Goal: Task Accomplishment & Management: Complete application form

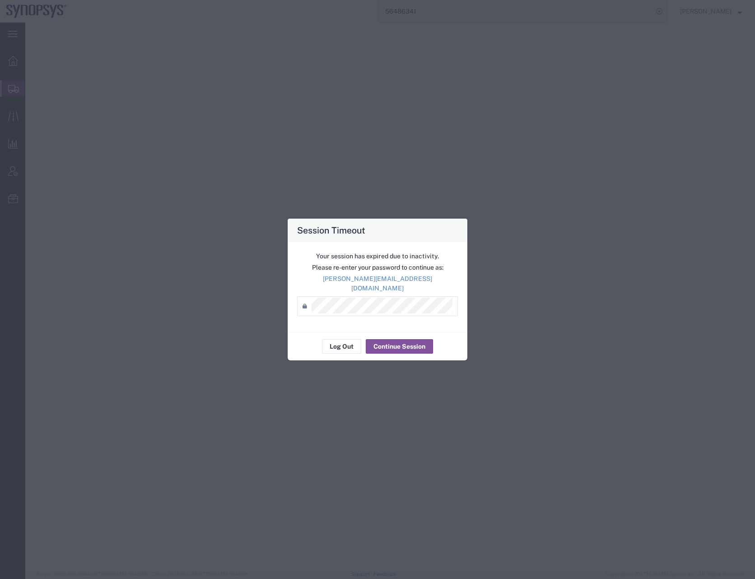
select select "CRAT"
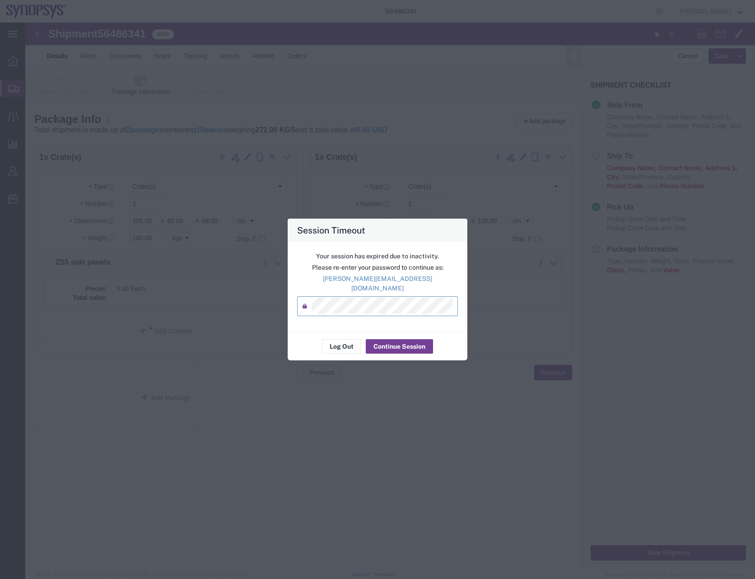
click at [397, 343] on button "Continue Session" at bounding box center [399, 346] width 67 height 14
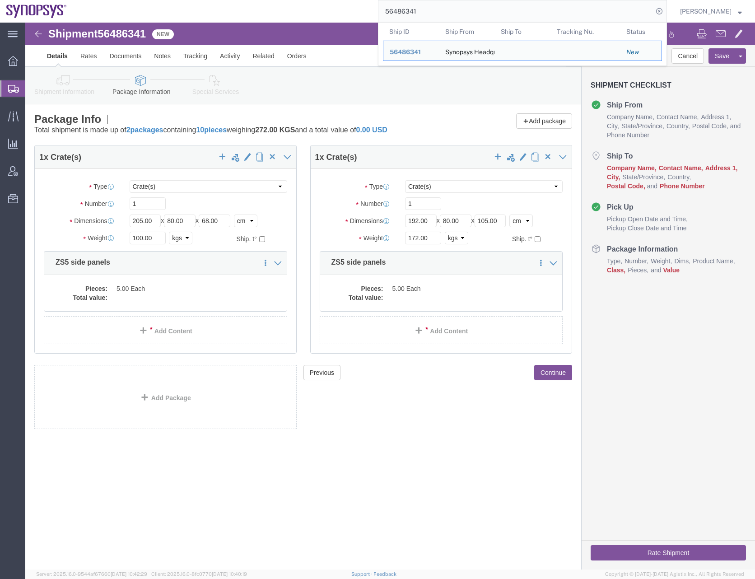
drag, startPoint x: 433, startPoint y: 9, endPoint x: 367, endPoint y: 17, distance: 66.8
click at [367, 17] on div "56486341 Ship ID Ship From Ship To Tracking Nu. Status Ship ID 56486341 Ship Fr…" at bounding box center [370, 11] width 594 height 23
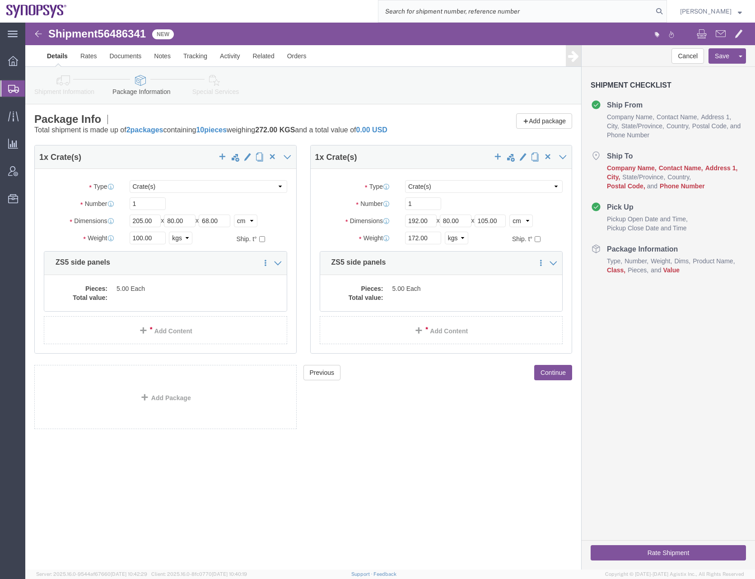
paste input "56488975"
type input "56488975"
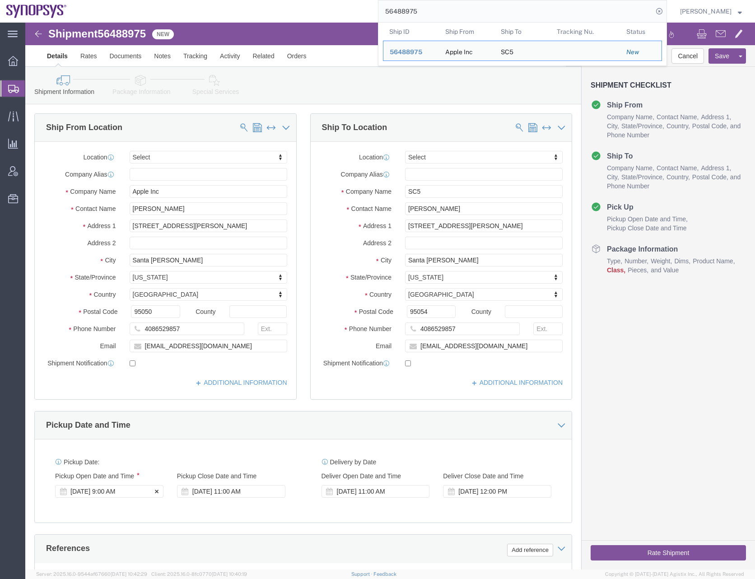
click div "Aug 14 2025 9:00 AM"
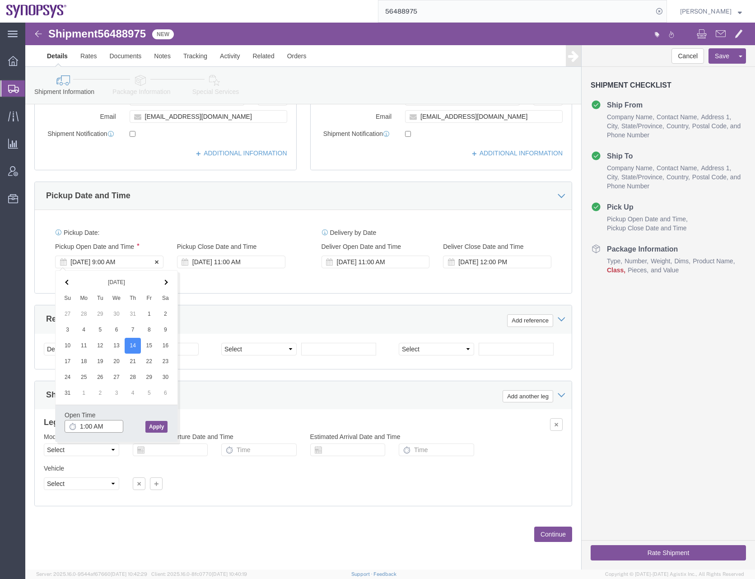
type input "10:00 AM"
click button "Apply"
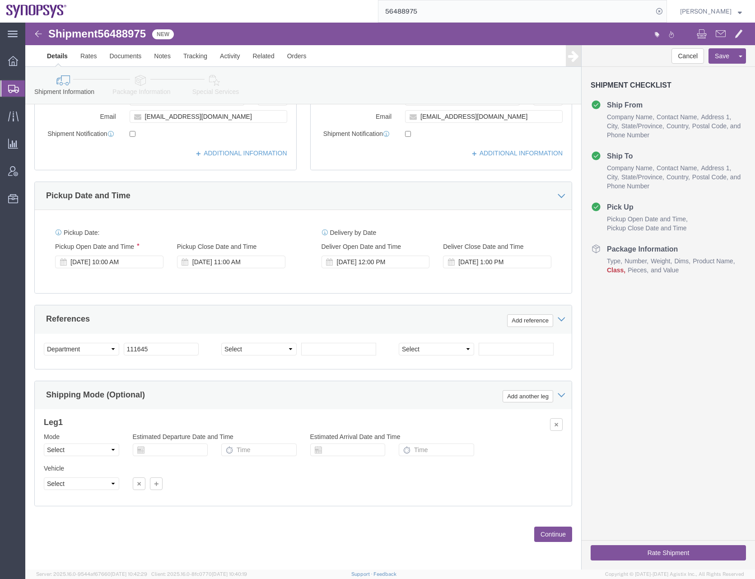
click div "Pickup Date: Pickup Start Date Pickup Start Time Pickup Open Date and Time Aug …"
click div "[DATE] 12:00 PM"
click button "Apply"
click div "Aug 14 2025 11:00 PM"
click input "11:00 PM"
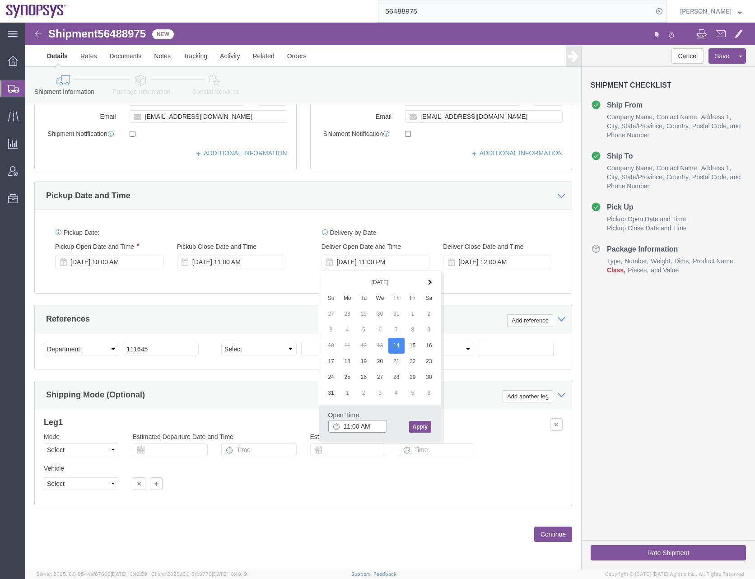
type input "11:00 AM"
click button "Apply"
click div "Aug 14 2025 11:00 PM"
click button "Apply"
click div "Aug 15 2025 12:00 AM"
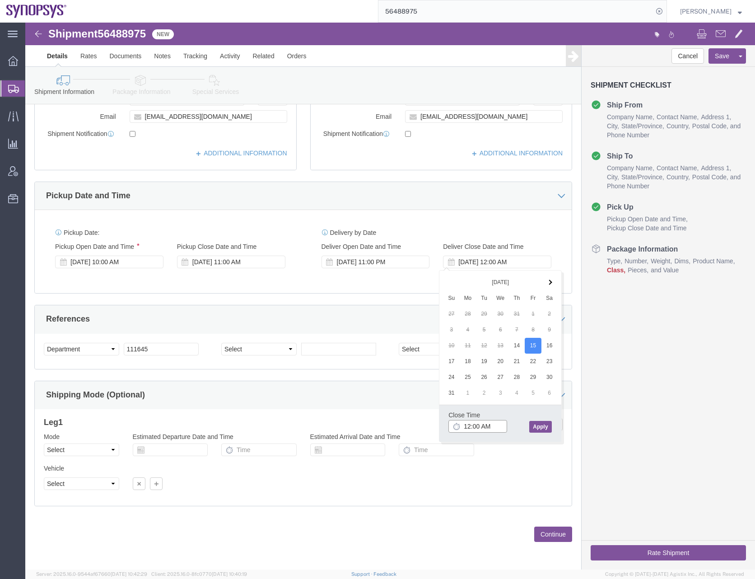
click input "12:00 AM"
click button "Apply"
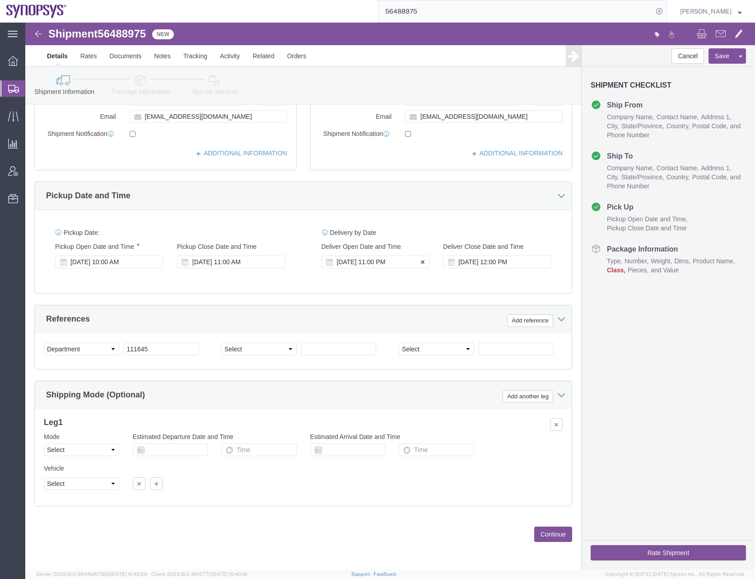
click div "Aug 14 2025 11:00 PM"
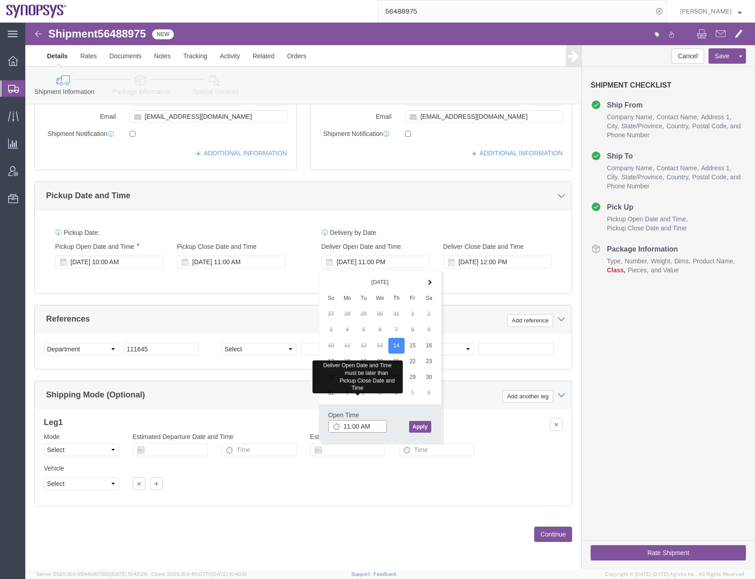
click input "11:00 AM"
click button "Apply"
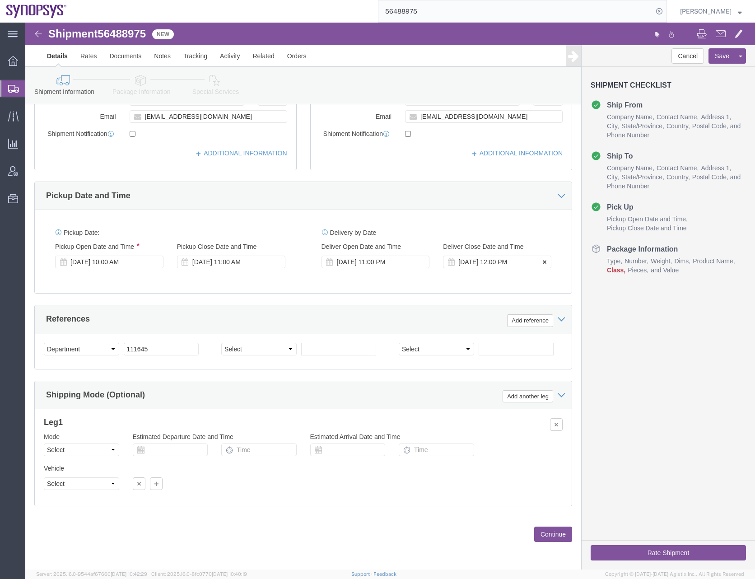
click div "[DATE] 12:00 PM"
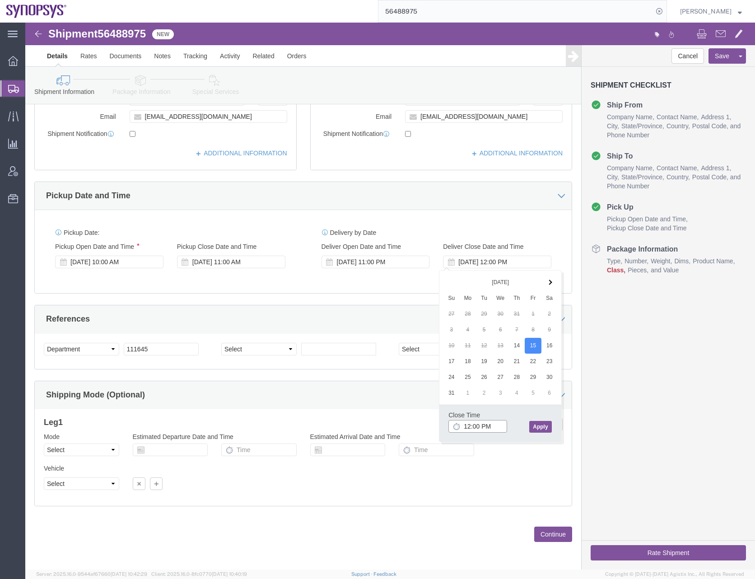
click input "12:00 PM"
click button "Apply"
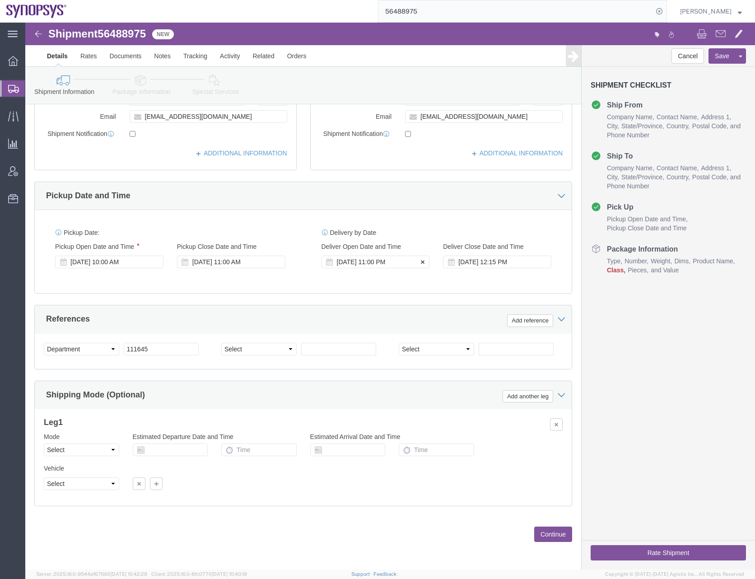
click div "Aug 14 2025 11:00 PM"
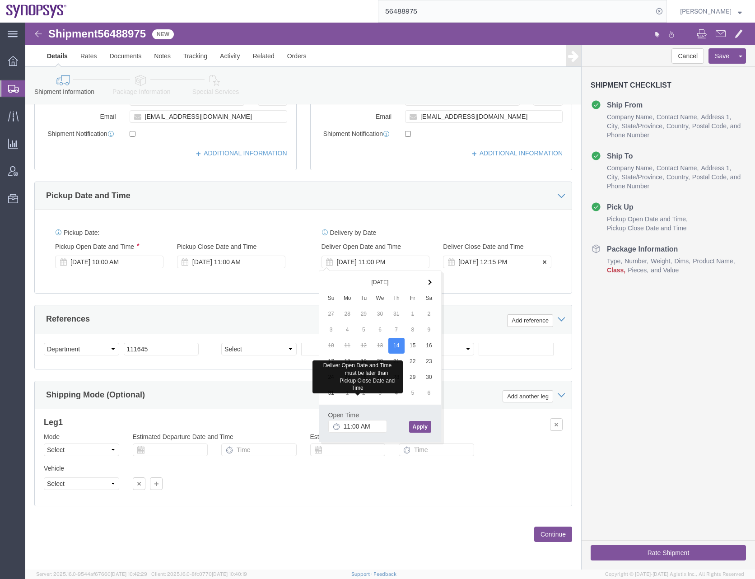
click div "Aug 15 2025 12:15 PM"
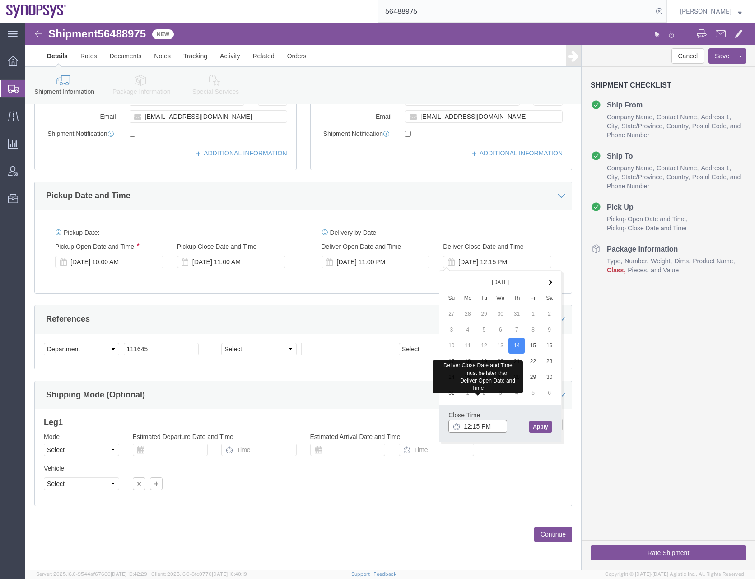
click input "12:15 PM"
click div "Shipping Mode (Optional) Add another leg"
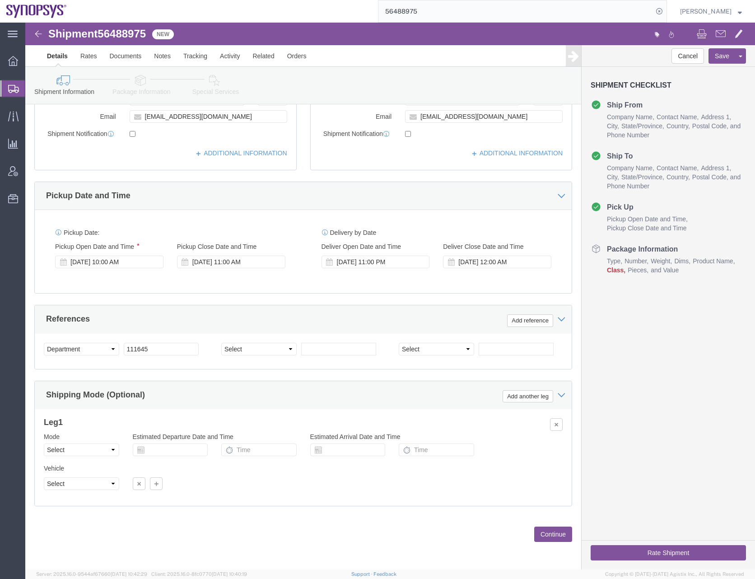
click div "Delivery by Date Delivery Start Date Delivery Start Time Deliver Open Date and …"
click div "Aug 14 2025 11:00 PM"
click div "Pickup Date: Pickup Start Date Pickup Start Time Pickup Open Date and Time Aug …"
click div "Aug 15 2025 12:00 AM"
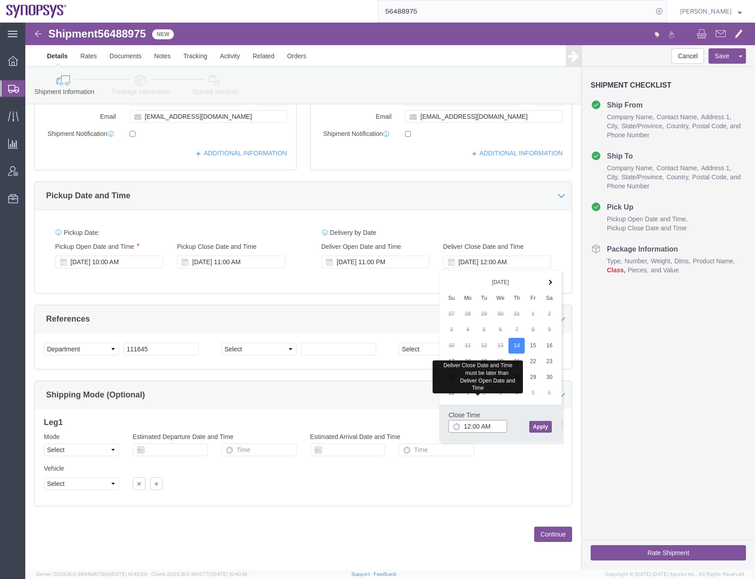
click input "12:00 AM"
click div "Close Time 12:00 AM Aug 14 2025 11:00 PM - Aug 14 2025 11:00 PM Cancel Apply"
click div "Pickup Date: Pickup Start Date Pickup Start Time Pickup Open Date and Time Aug …"
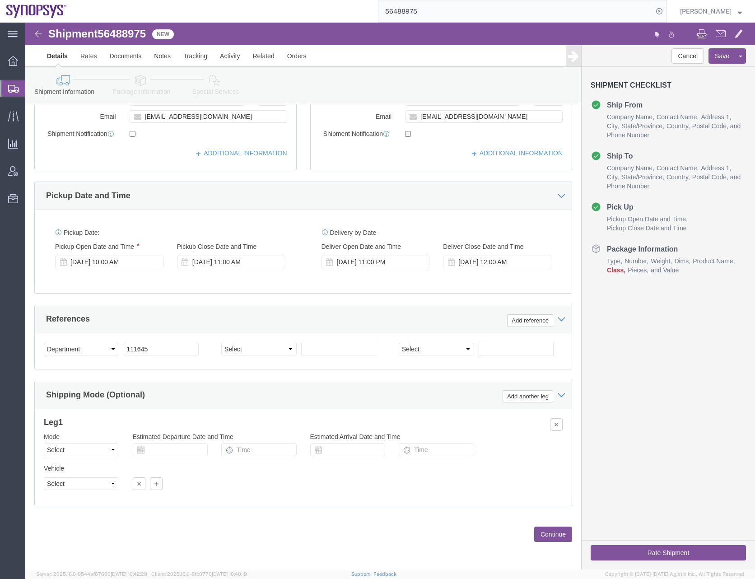
click div "Pickup Date: Pickup Start Date Pickup Start Time Pickup Open Date and Time Aug …"
click div "Aug 14 2025 11:00 PM"
click input "11:00 AM"
click button "Apply"
click div "Aug 15 2025 12:00 AM"
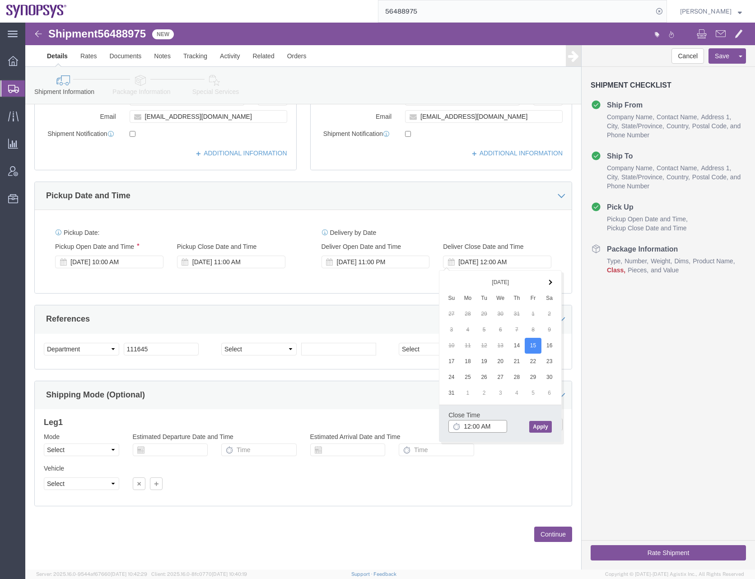
click input "12:00 AM"
type input "12:00 PM"
click button "Apply"
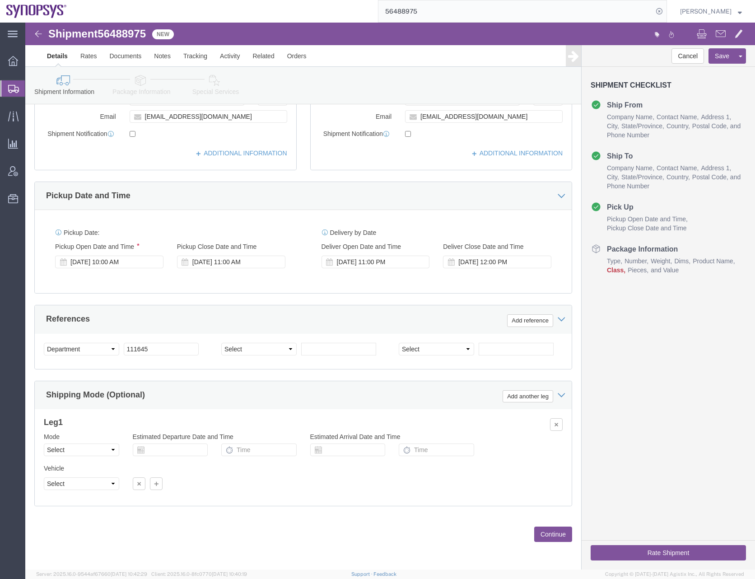
click div "Pickup Date: Pickup Start Date Pickup Start Time Pickup Open Date and Time Aug …"
click div "Aug 14 2025 11:00 PM"
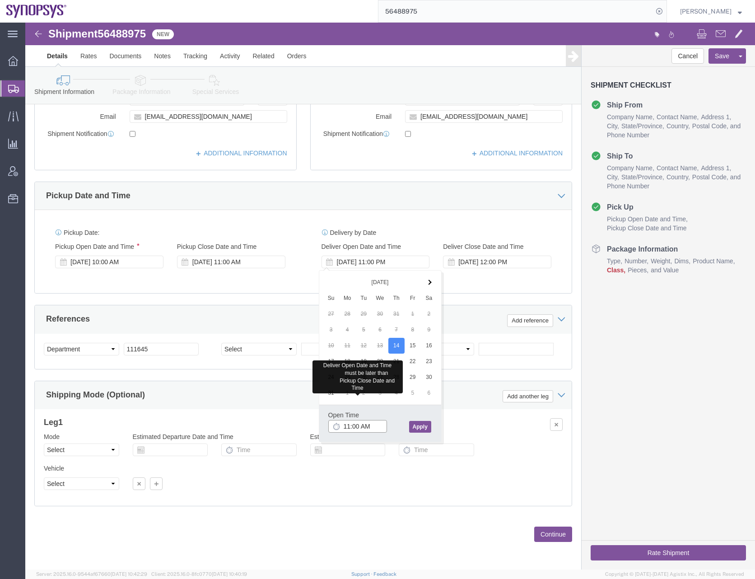
click input "11:00 AM"
click button "Apply"
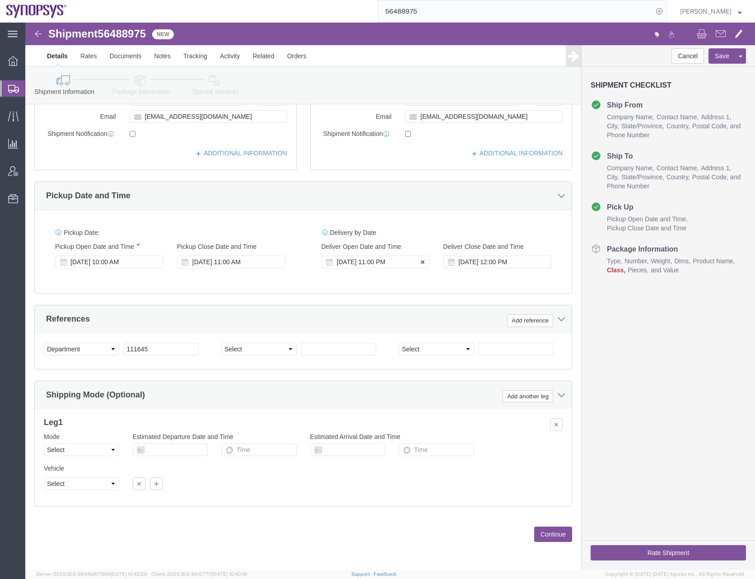
click div "Aug 14 2025 11:00 PM"
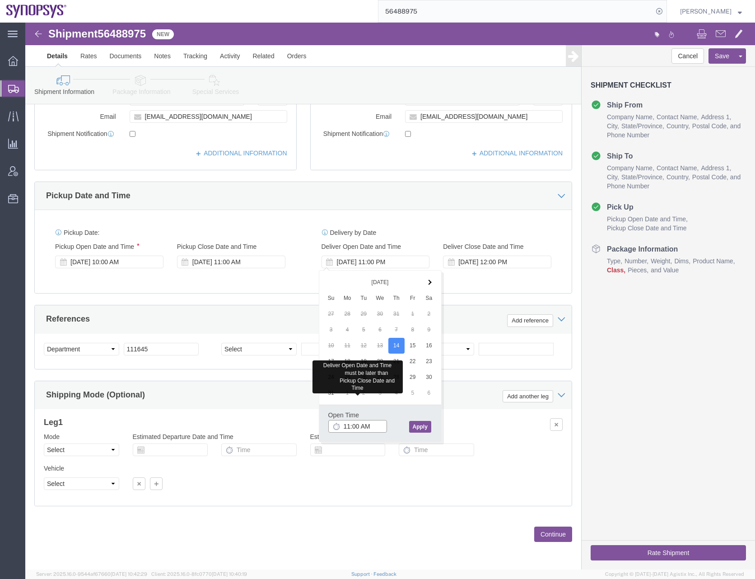
click input "11:00 AM"
type input "11:30 AM"
click button "Apply"
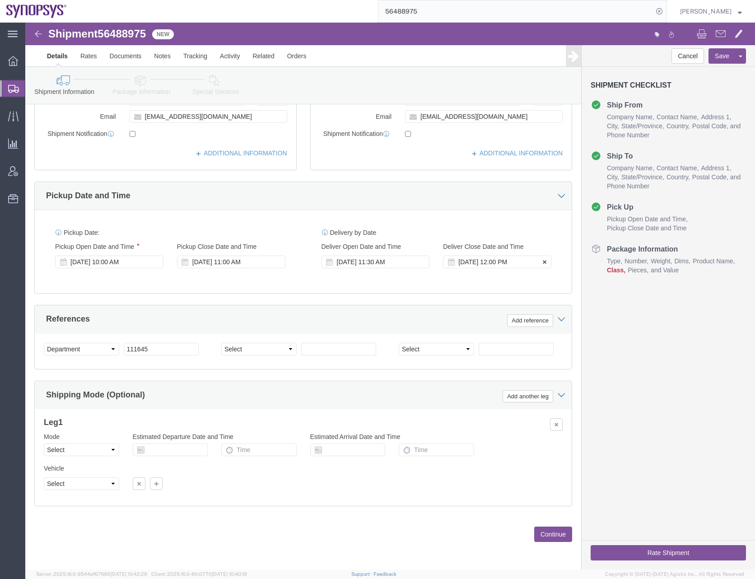
click div "[DATE] 12:00 PM"
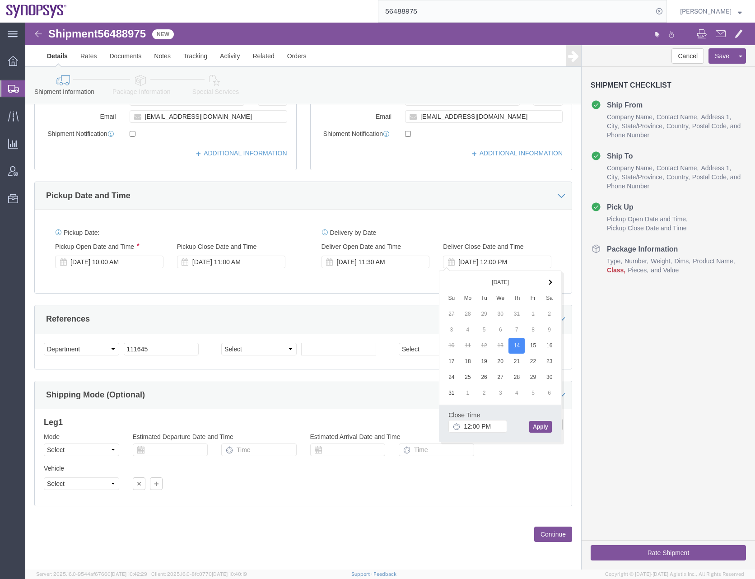
click button "Apply"
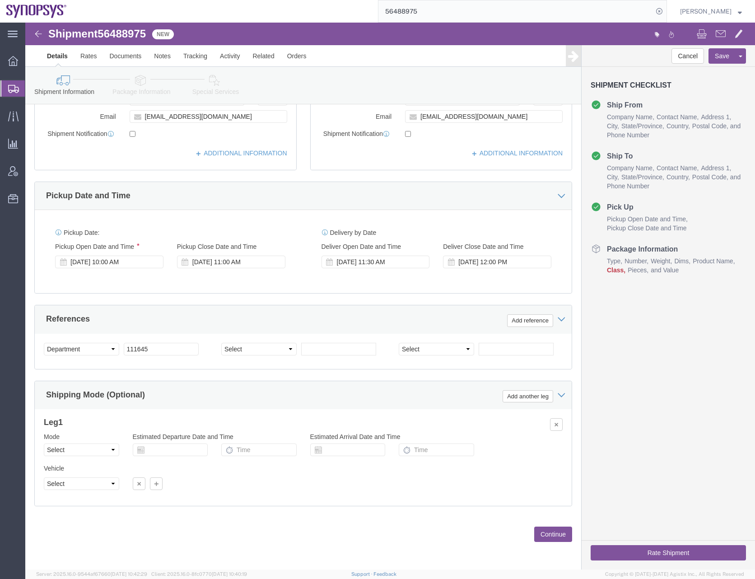
click div "Pickup Date: Pickup Start Date Pickup Start Time Pickup Open Date and Time Aug …"
click div "Delivery by Date Delivery Start Date Delivery Start Time Deliver Open Date and …"
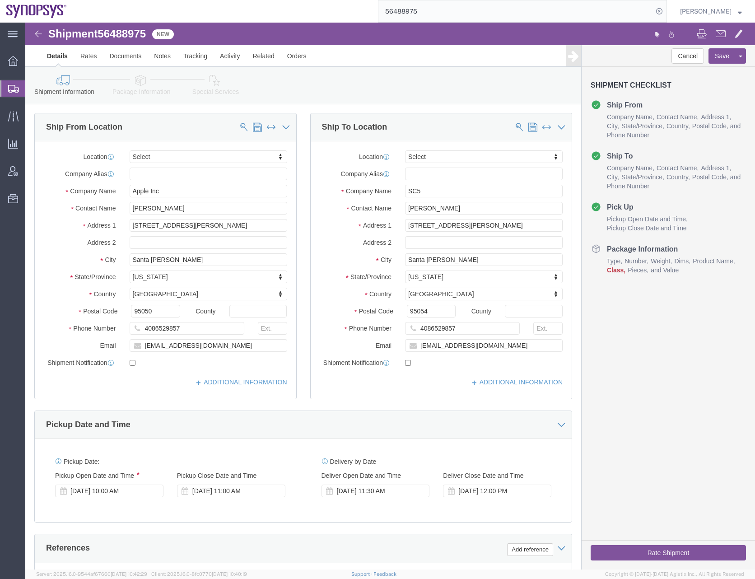
scroll to position [0, 0]
click input "checkbox"
checkbox input "true"
click input "checkbox"
checkbox input "true"
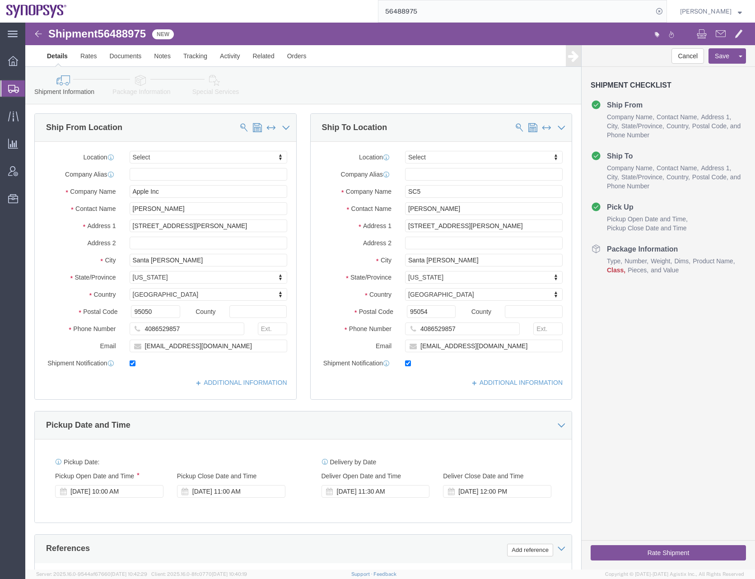
click div "Cancel Save Assign To Clone Shipment Save As Template Shipment Checklist Ship F…"
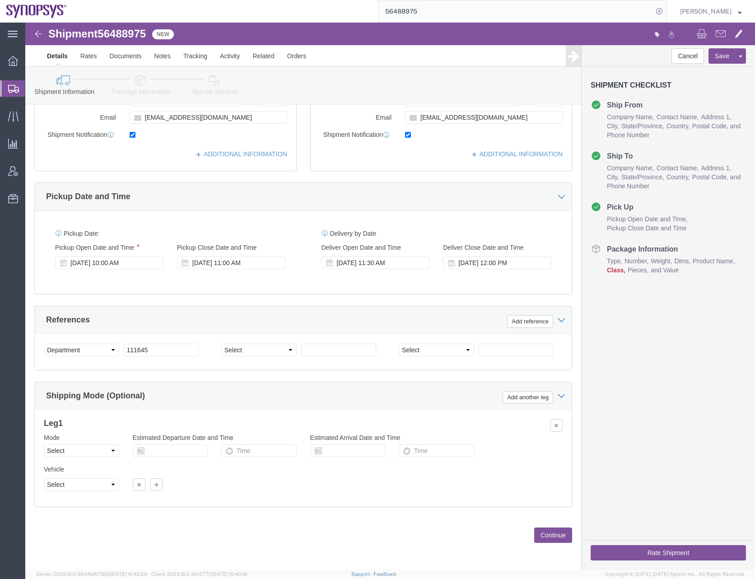
scroll to position [229, 0]
click button "Continue"
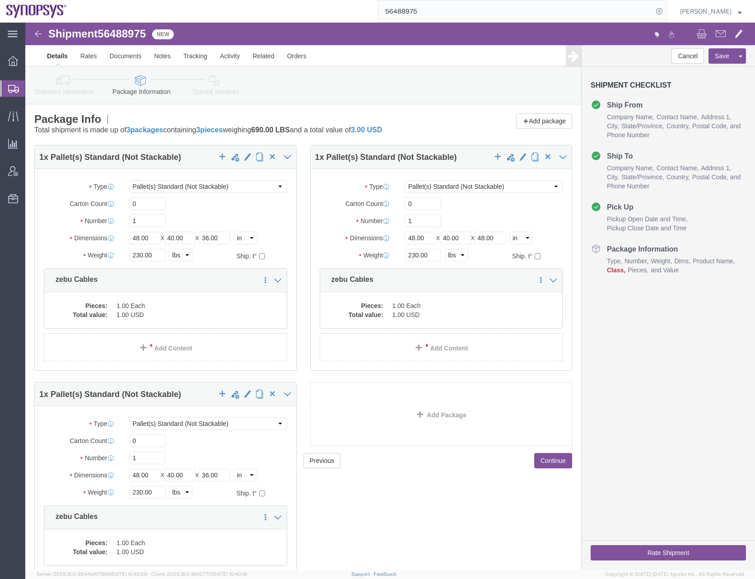
click icon
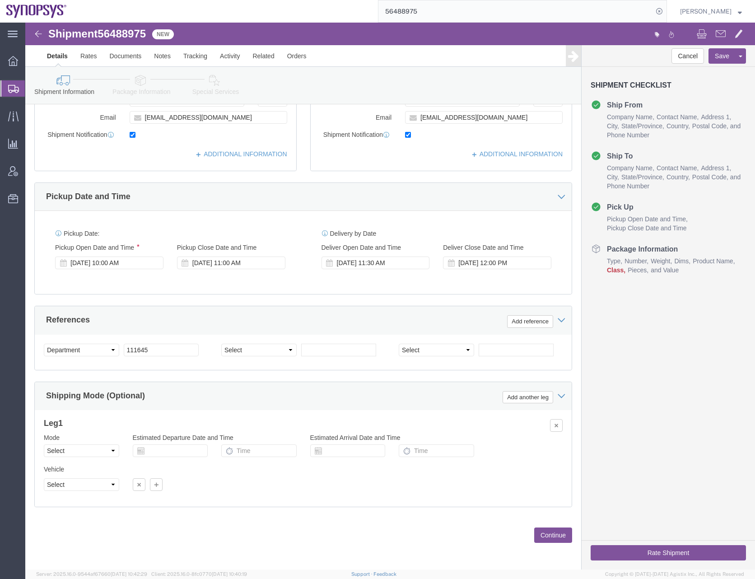
scroll to position [229, 0]
click button "Continue"
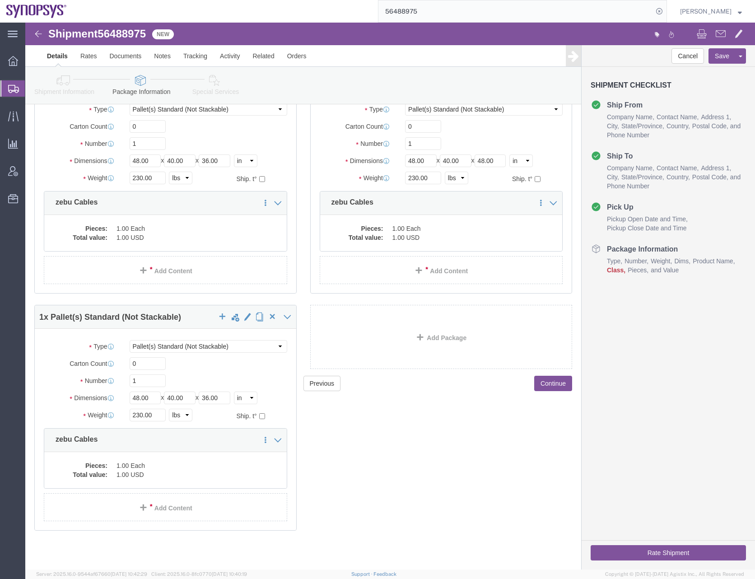
scroll to position [0, 0]
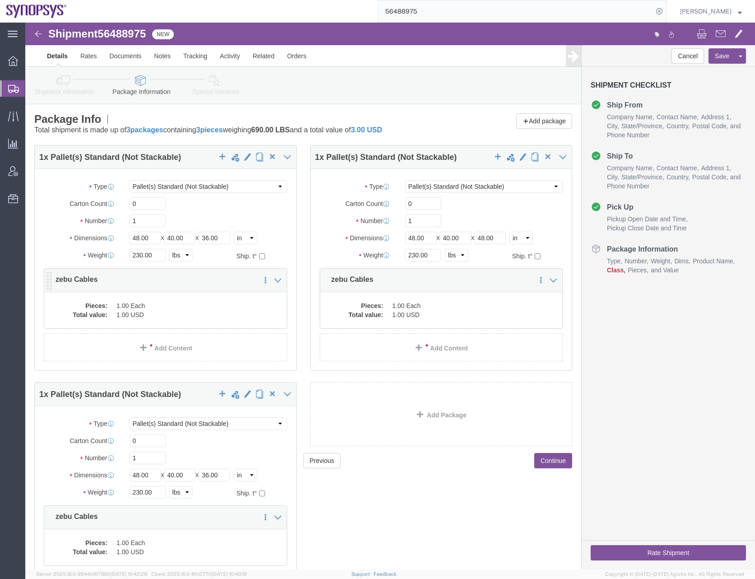
click div "Pieces: 1.00 Each Total value: 1.00 USD"
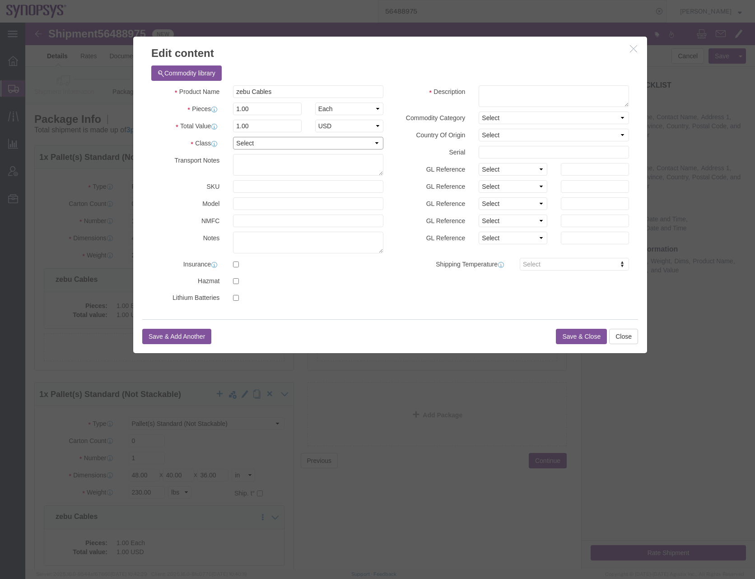
click select "Select 50 55 60 65 70 85 92.5 100 125 175 250 300 400"
select select "50"
click select "Select 50 55 60 65 70 85 92.5 100 125 175 250 300 400"
drag, startPoint x: 264, startPoint y: 70, endPoint x: 84, endPoint y: 73, distance: 180.2
click div "Edit content Commodity library Product Name zebu Cables Pieces 1.00 Select Bag …"
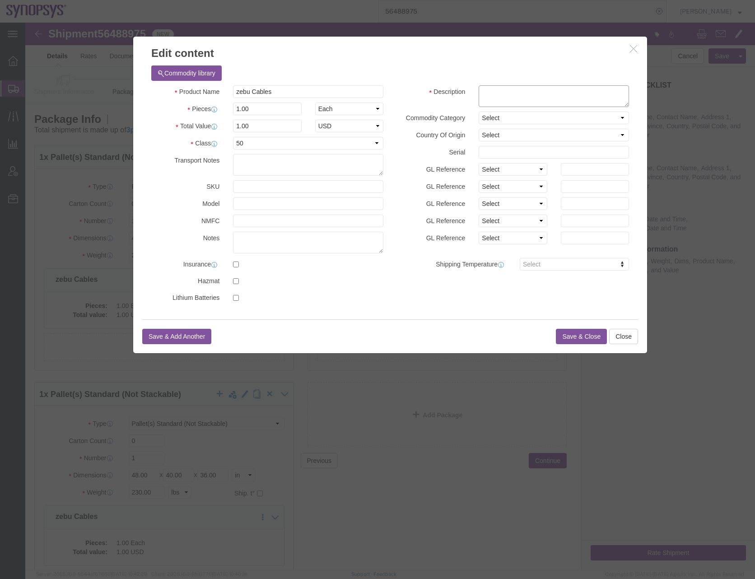
click textarea
paste textarea "zebu Cables"
type textarea "zebu Cables"
click div "Commodity library Product Name zebu Cables Pieces 1.00 Select Bag Barrels 100Bo…"
click select "Select Afghanistan Åland Islands Albania Algeria American Samoa Andorra Angola …"
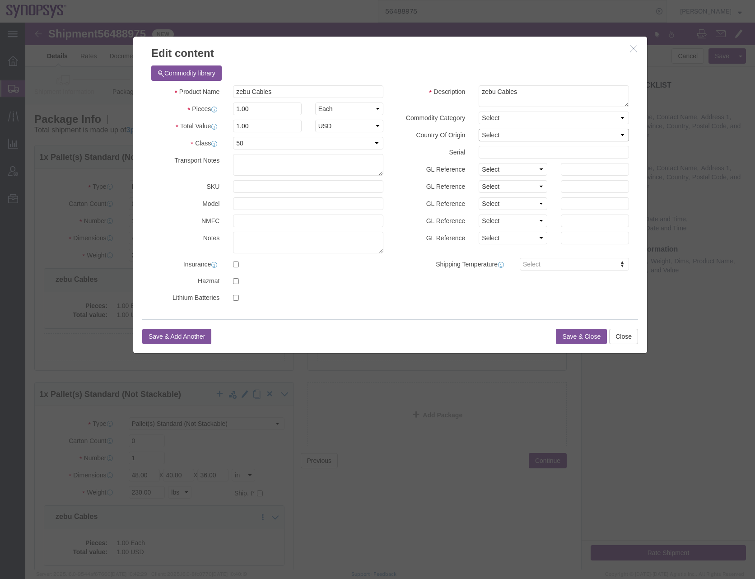
select select "US"
click select "Select Afghanistan Åland Islands Albania Algeria American Samoa Andorra Angola …"
click button "Save & Close"
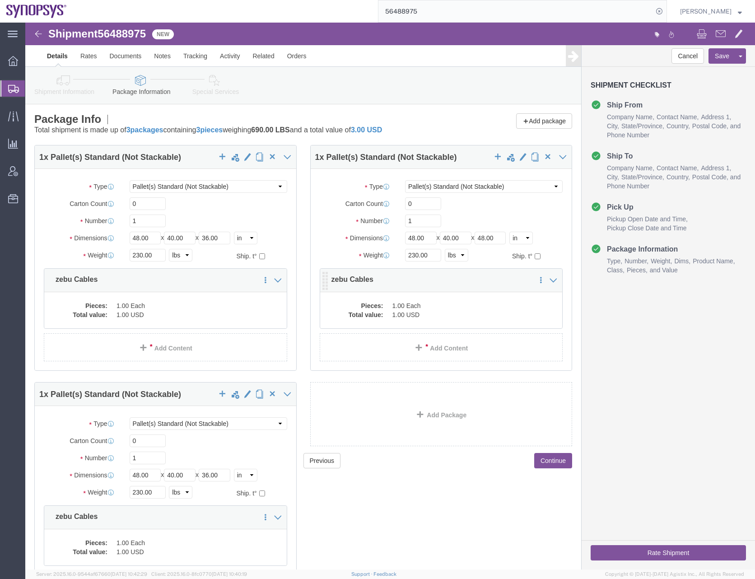
click dd "1.00 USD"
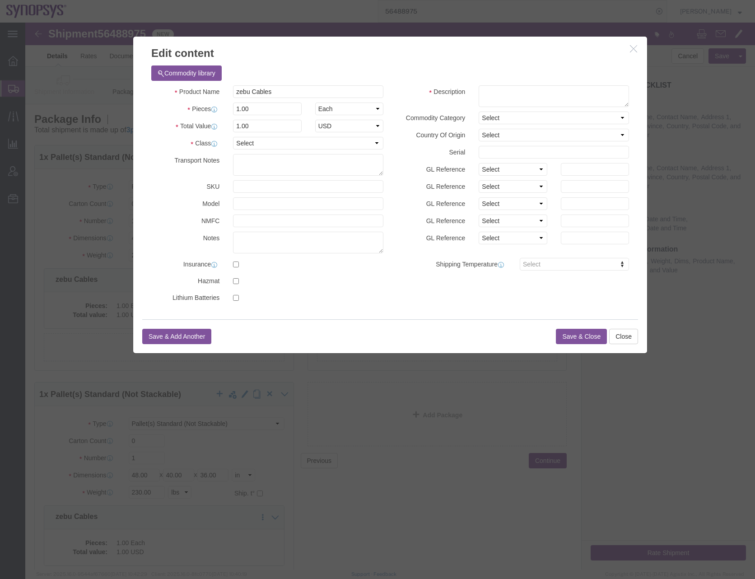
click div "Commodity library"
click textarea
paste textarea "zebu Cables"
type textarea "zebu Cables"
click div "Commodity library Product Name zebu Cables Pieces 1.00 Select Bag Barrels 100Bo…"
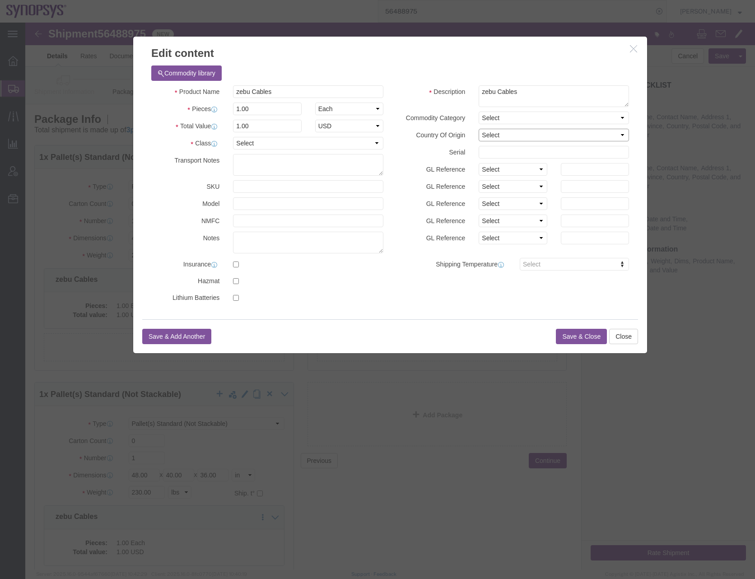
click select "Select Afghanistan Åland Islands Albania Algeria American Samoa Andorra Angola …"
select select "FR"
click select "Select Afghanistan Åland Islands Albania Algeria American Samoa Andorra Angola …"
click select "Select 50 55 60 65 70 85 92.5 100 125 175 250 300 400"
select select "50"
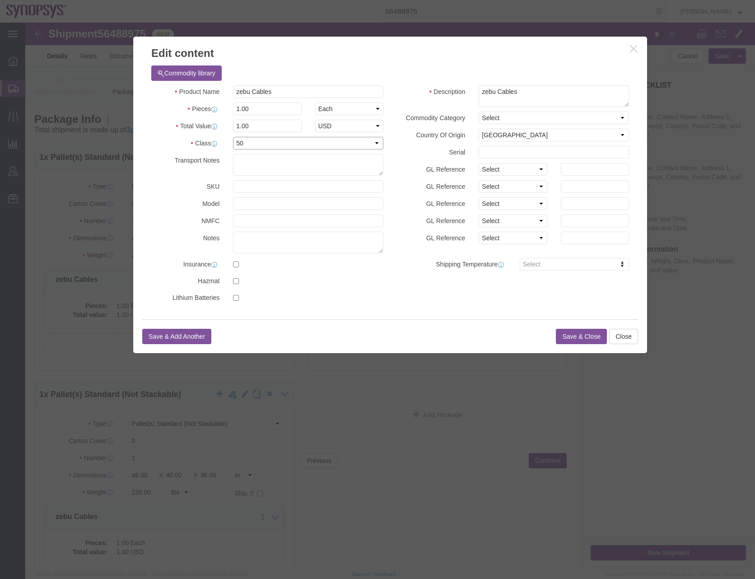
click select "Select 50 55 60 65 70 85 92.5 100 125 175 250 300 400"
click button "Save & Close"
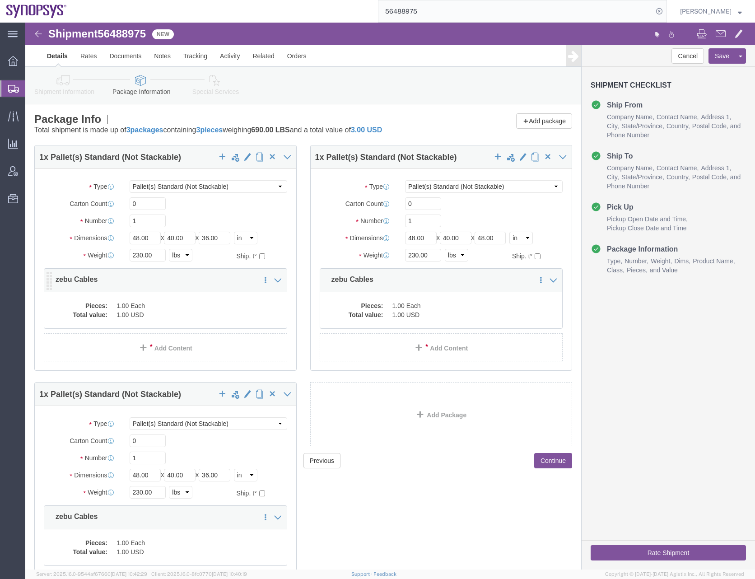
click dd "1.00 USD"
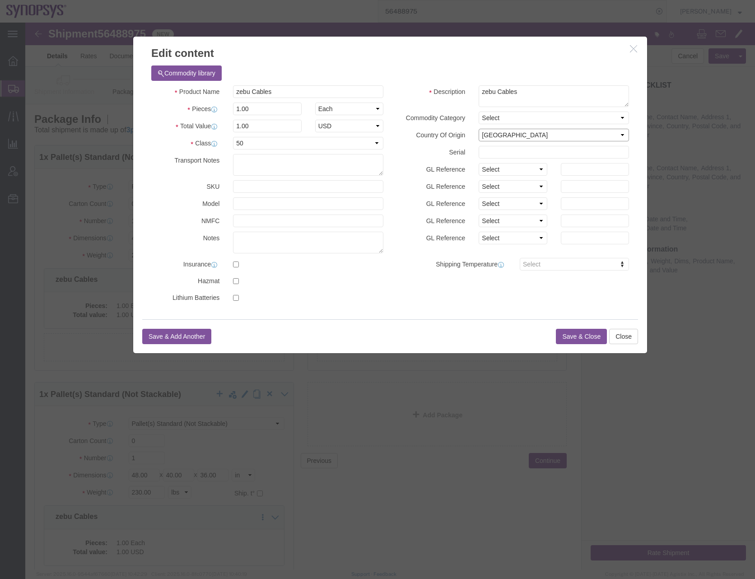
click select "Select Afghanistan Åland Islands Albania Algeria American Samoa Andorra Angola …"
select select "FR"
click select "Select Afghanistan Åland Islands Albania Algeria American Samoa Andorra Angola …"
click button "Save & Close"
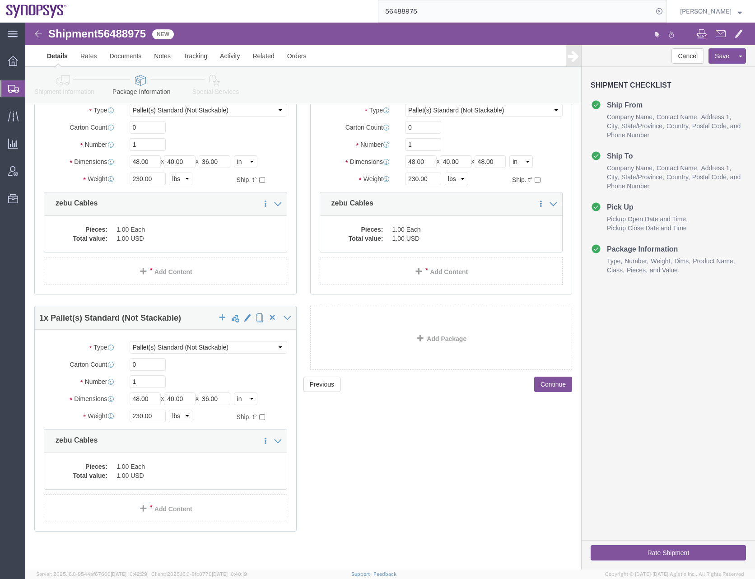
scroll to position [77, 0]
click dd "1.00 Each"
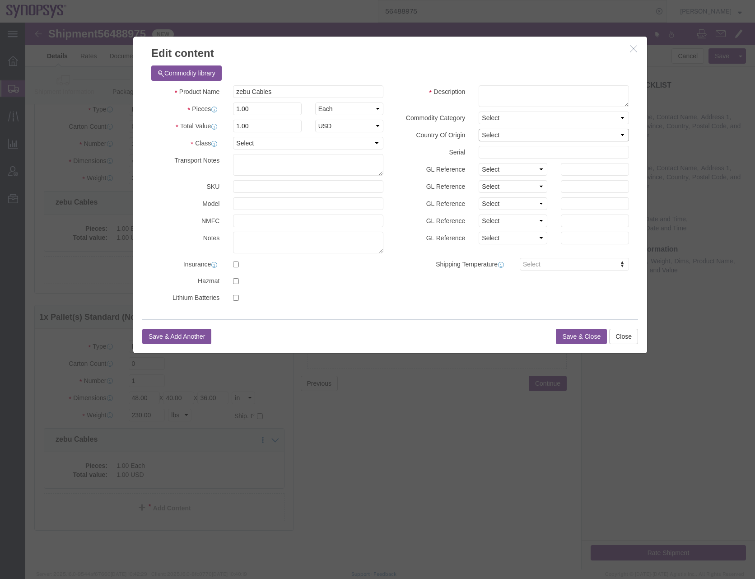
click select "Select Afghanistan Åland Islands Albania Algeria American Samoa Andorra Angola …"
click textarea
paste textarea "zebu Cables"
type textarea "zebu Cables"
click div "Commodity library Product Name zebu Cables Pieces 1.00 Select Bag Barrels 100Bo…"
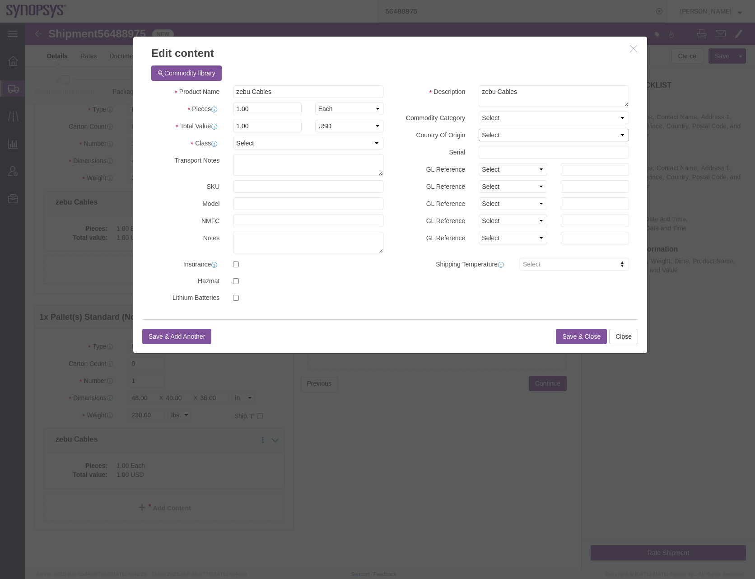
click select "Select Afghanistan Åland Islands Albania Algeria American Samoa Andorra Angola …"
select select "FR"
click select "Select Afghanistan Åland Islands Albania Algeria American Samoa Andorra Angola …"
click select "Select 50 55 60 65 70 85 92.5 100 125 175 250 300 400"
select select "50"
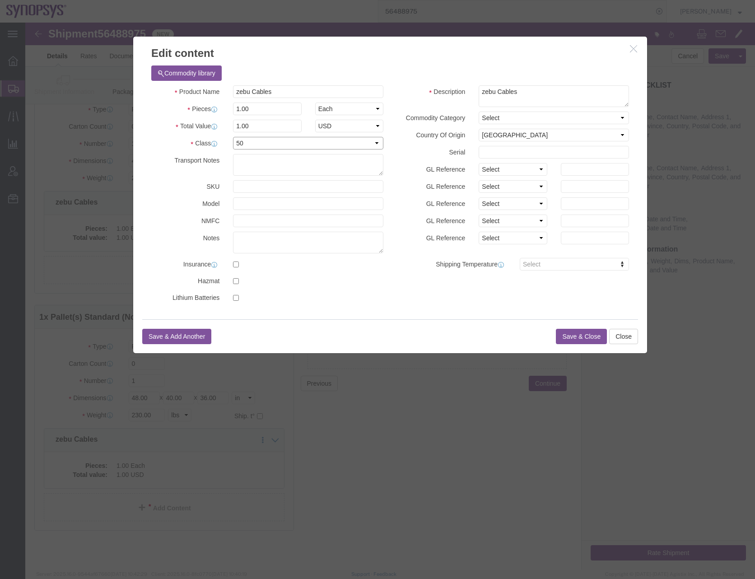
click select "Select 50 55 60 65 70 85 92.5 100 125 175 250 300 400"
click button "Save & Close"
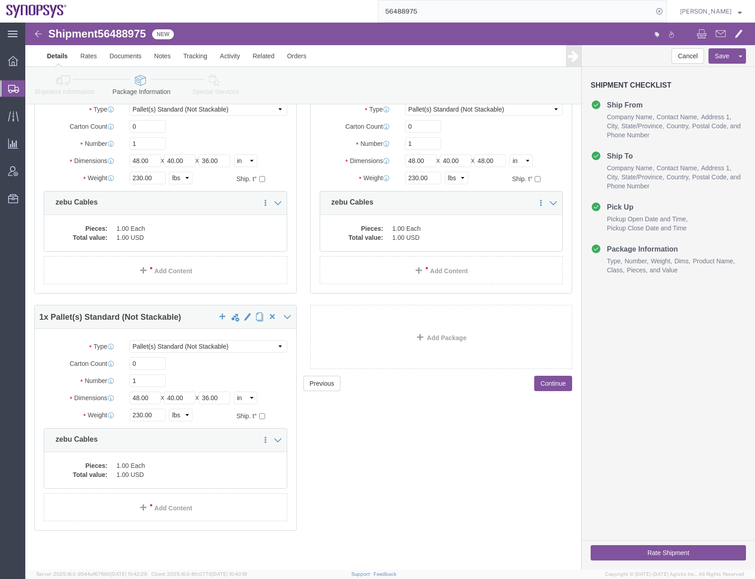
click div "Previous Continue"
click button "Continue"
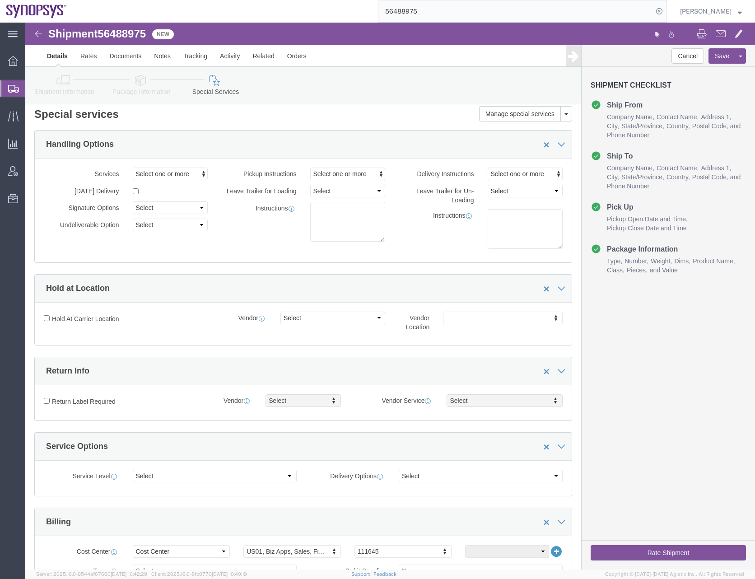
scroll to position [0, 0]
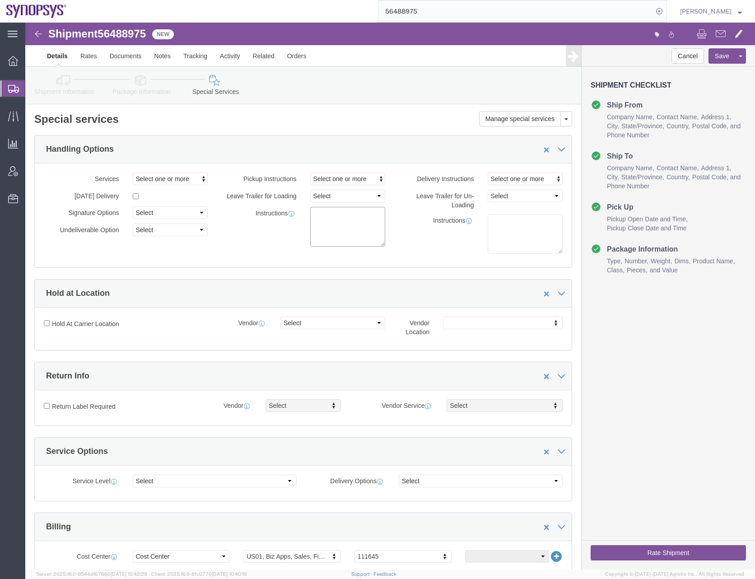
click textarea
paste textarea "Pick from - [[STREET_ADDRESS][PERSON_NAME][PERSON_NAME]] [Apple] by 11 AM Deliv…"
type textarea "Pick from - [[STREET_ADDRESS][PERSON_NAME][PERSON_NAME]] [Apple] by 11 AM Deliv…"
click div "Instructions"
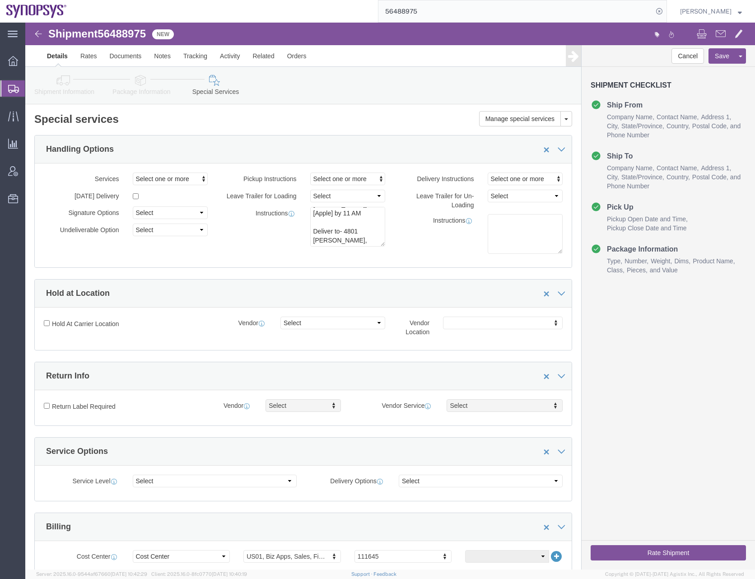
click div "Instructions Pick from - [335 Brokaw Rd, San Jose] [Apple] by 11 AM Deliver to-…"
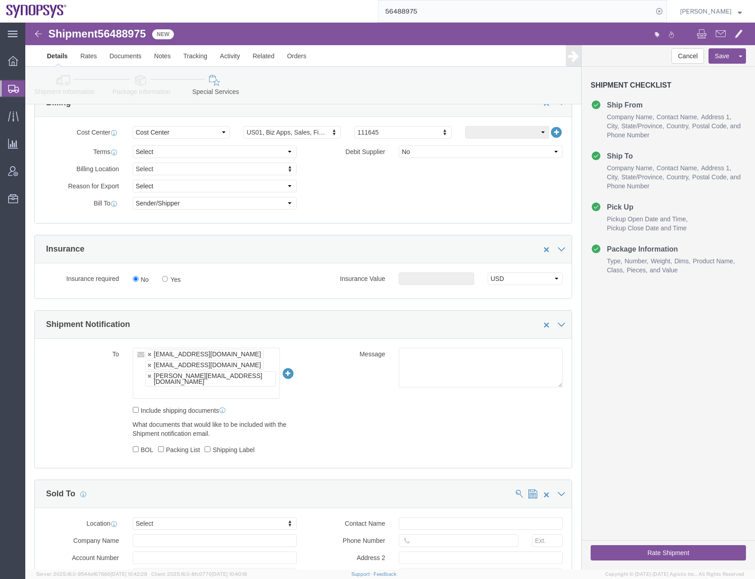
scroll to position [452, 0]
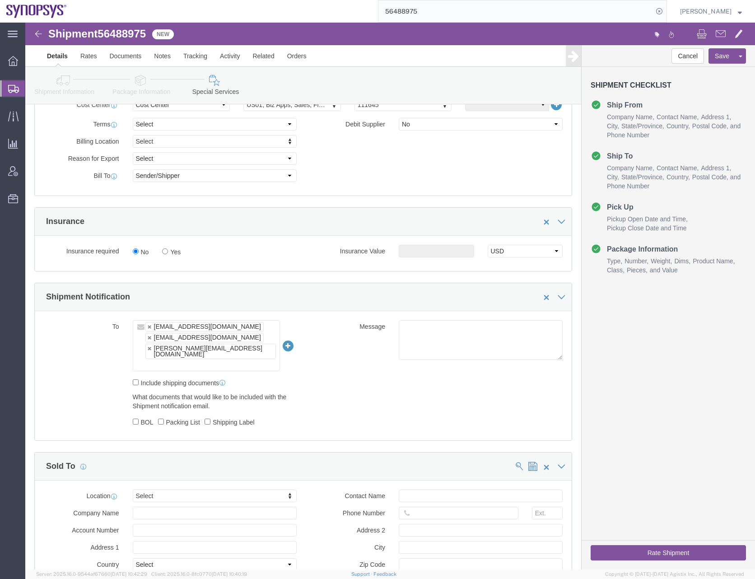
click ul "ntomaro@synopsys.com hnguy@synopsys.com ryanj@synopsys.com"
type input "[EMAIL_ADDRESS][DOMAIN_NAME]"
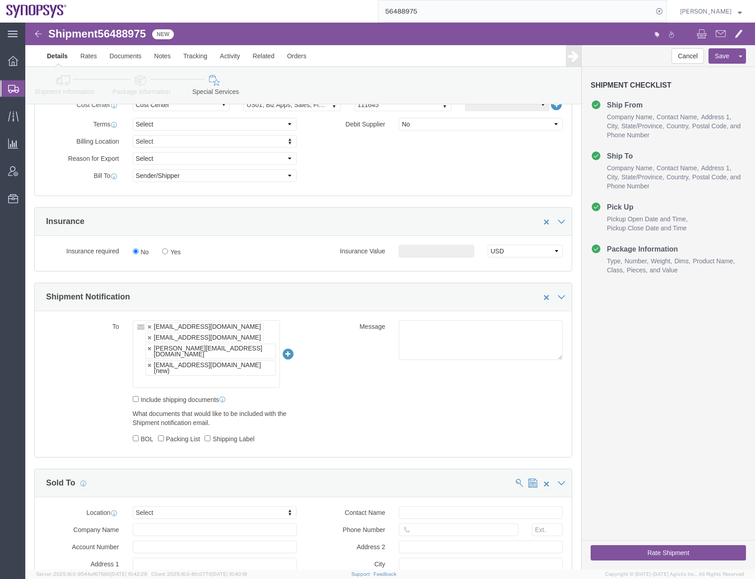
click div "To ntomaro@synopsys.com hnguy@synopsys.com ryanj@synopsys.com shipping@synopsys…"
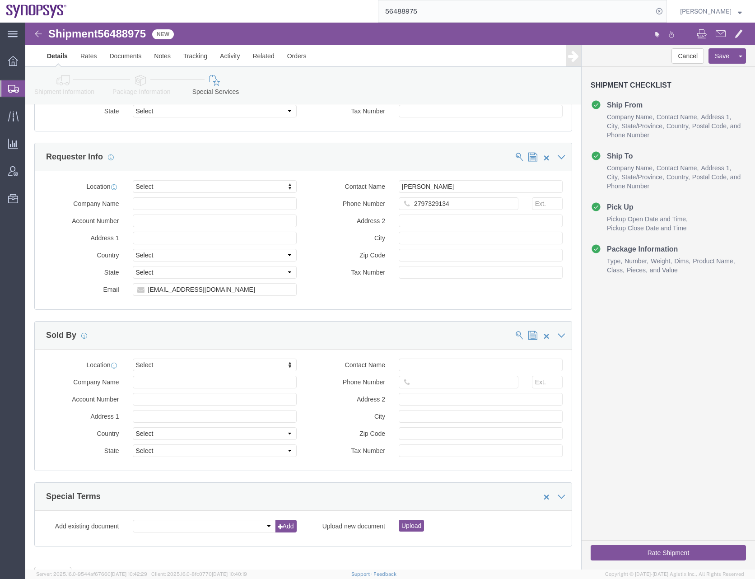
scroll to position [948, 0]
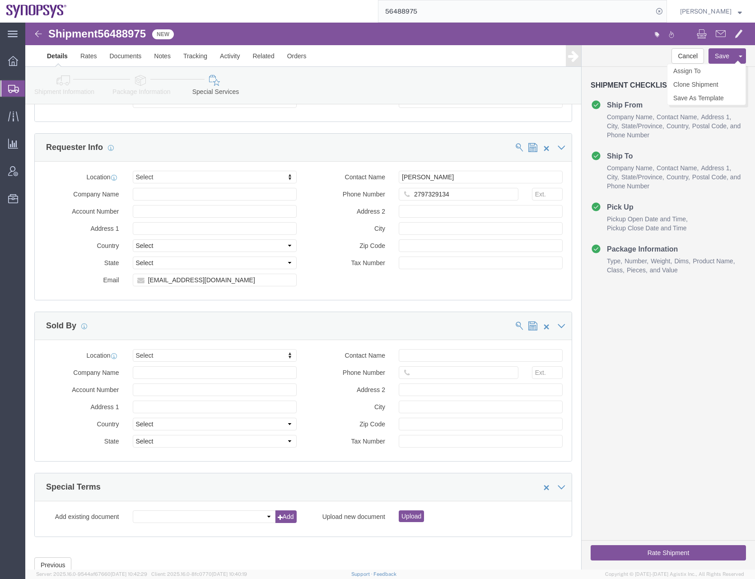
click button "Save"
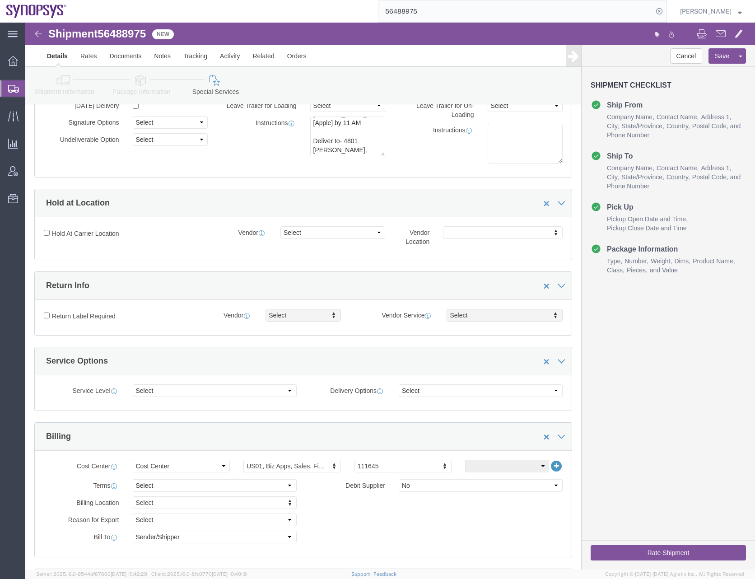
scroll to position [0, 0]
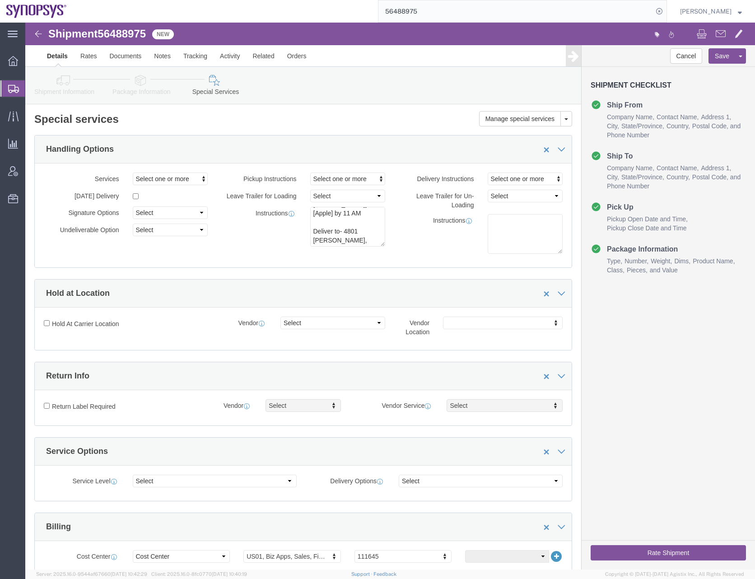
click icon
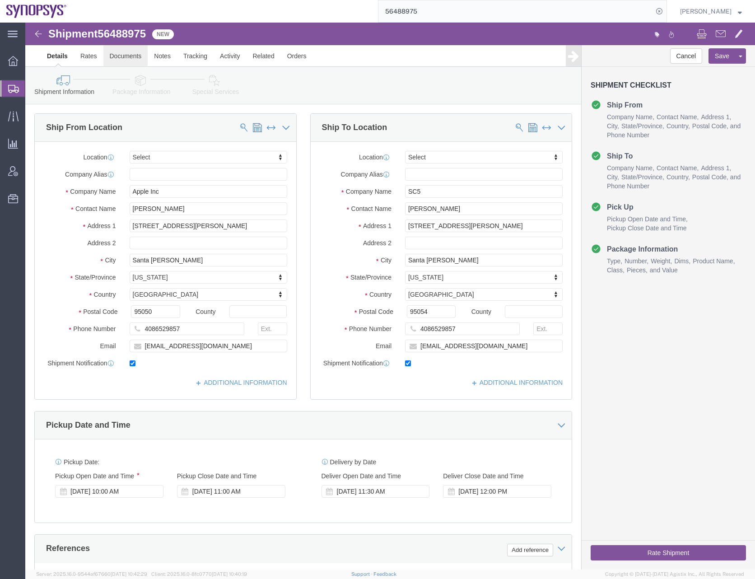
click link "Documents"
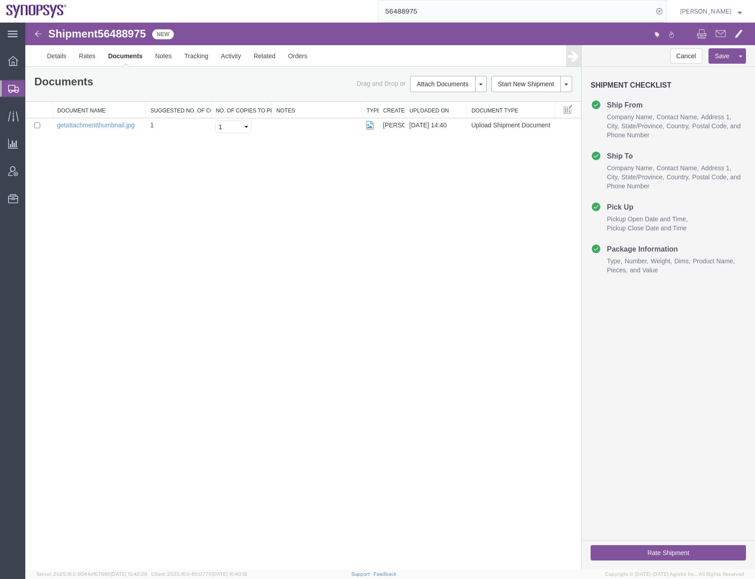
click at [239, 314] on div "Shipment 56488975 1 of 1 New Details Rates Documents Notes Tracking Activity Re…" at bounding box center [390, 296] width 730 height 547
click at [336, 245] on div "Shipment 56488975 1 of 1 New Details Rates Documents Notes Tracking Activity Re…" at bounding box center [390, 296] width 730 height 547
click at [253, 223] on div "Shipment 56488975 1 of 1 New Details Rates Documents Notes Tracking Activity Re…" at bounding box center [390, 296] width 730 height 547
click at [115, 124] on link "getattachmentthumbnail.jpg" at bounding box center [96, 124] width 78 height 7
click at [209, 217] on div "Shipment 56488975 1 of 1 New Details Rates Documents Notes Tracking Activity Re…" at bounding box center [390, 296] width 730 height 547
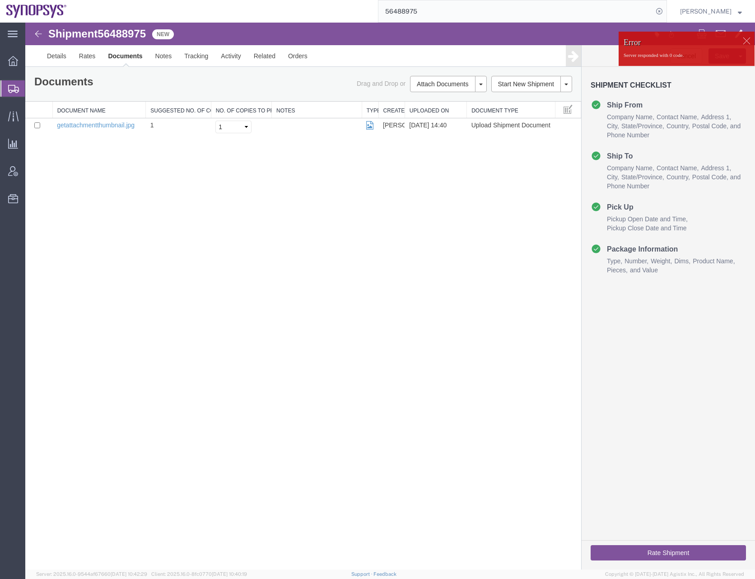
click at [344, 286] on div at bounding box center [390, 296] width 730 height 547
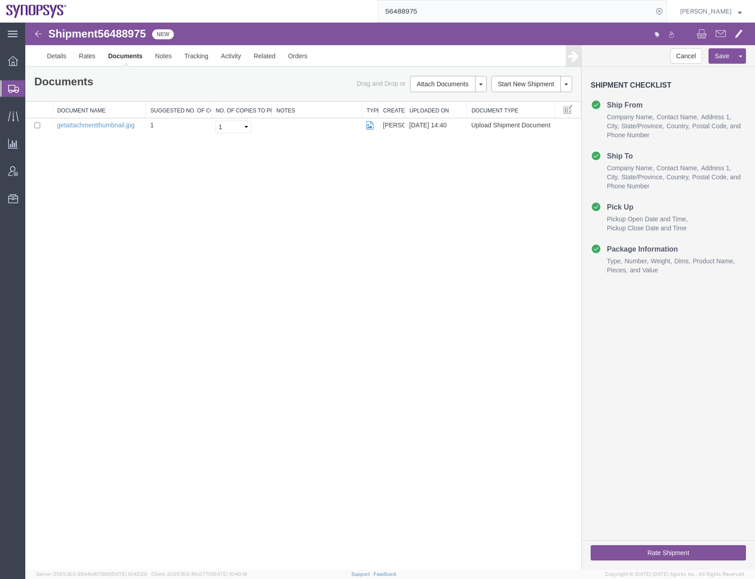
click at [347, 295] on div at bounding box center [390, 296] width 730 height 547
click at [282, 266] on div at bounding box center [390, 296] width 730 height 547
click at [61, 56] on div at bounding box center [390, 296] width 730 height 547
click at [54, 54] on div at bounding box center [390, 296] width 730 height 547
click at [153, 262] on div at bounding box center [390, 296] width 730 height 547
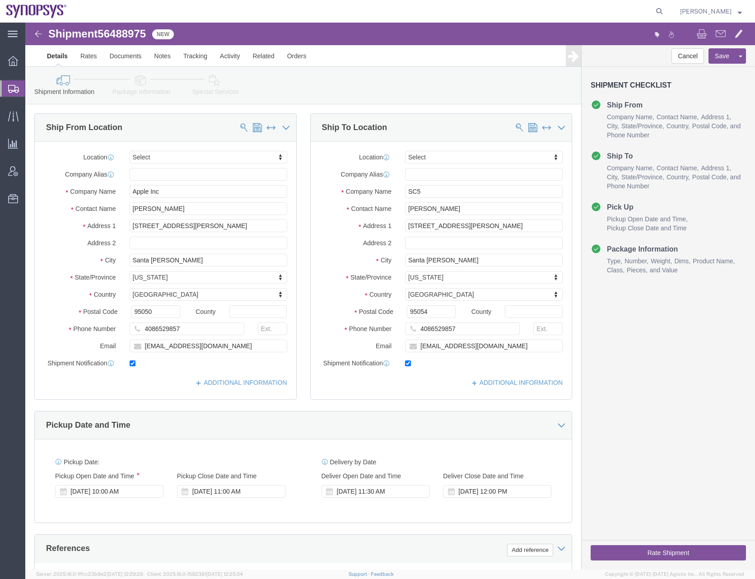
select select
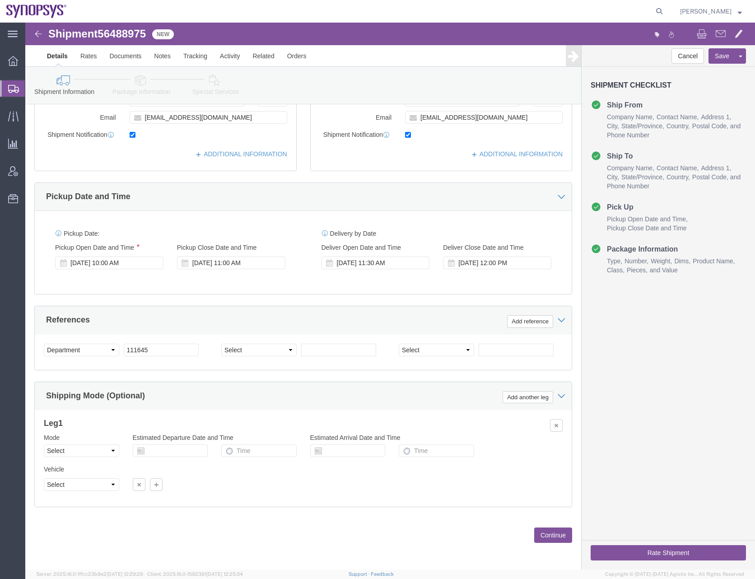
scroll to position [229, 0]
click button "Continue"
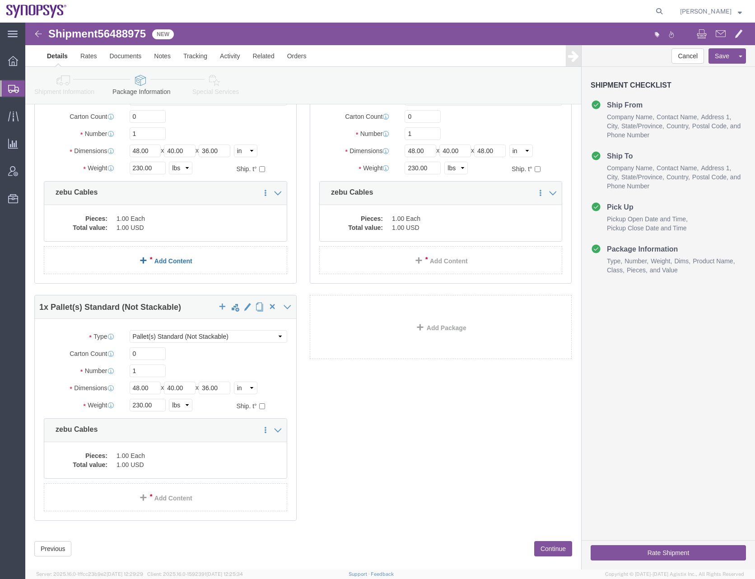
scroll to position [102, 0]
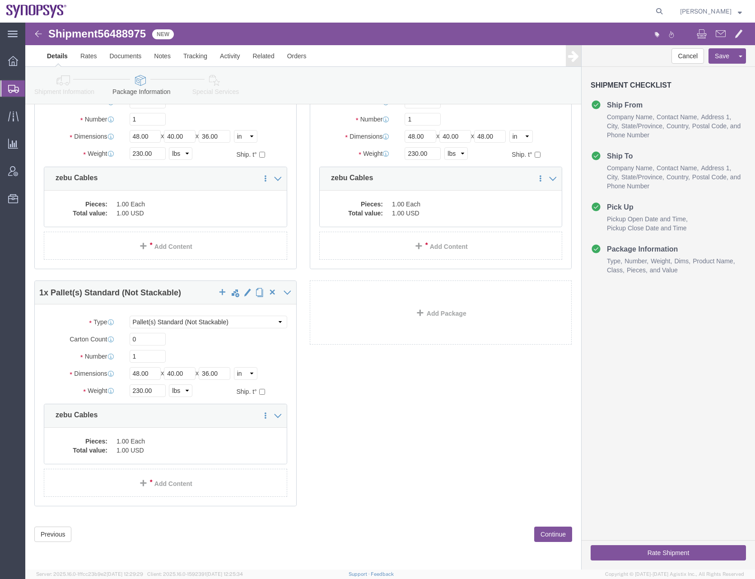
click button "Continue"
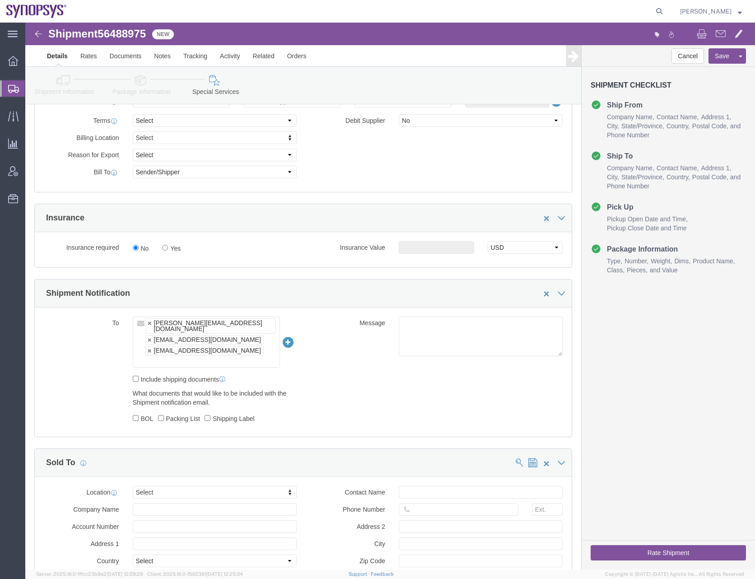
scroll to position [313, 0]
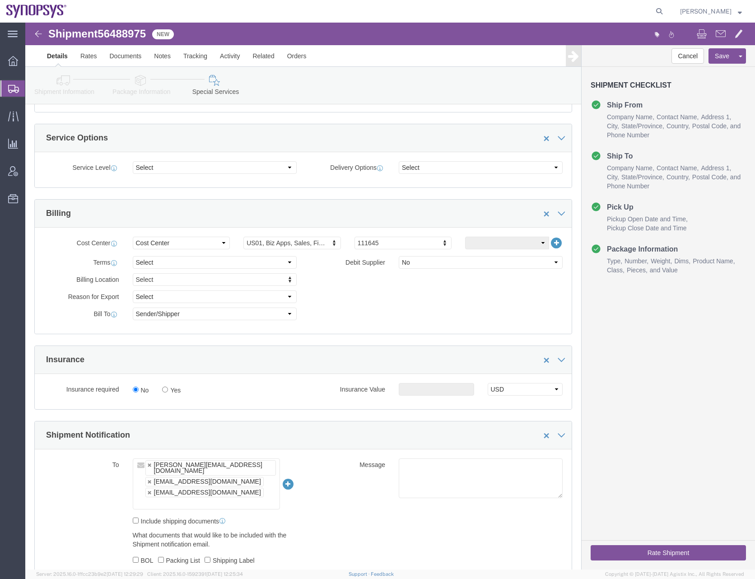
click ul "[PERSON_NAME][EMAIL_ADDRESS][DOMAIN_NAME] [EMAIL_ADDRESS][DOMAIN_NAME] [PERSON_…"
type input "[EMAIL_ADDRESS][DOMAIN_NAME]"
click ul "[PERSON_NAME][EMAIL_ADDRESS][DOMAIN_NAME] [EMAIL_ADDRESS][DOMAIN_NAME] [PERSON_…"
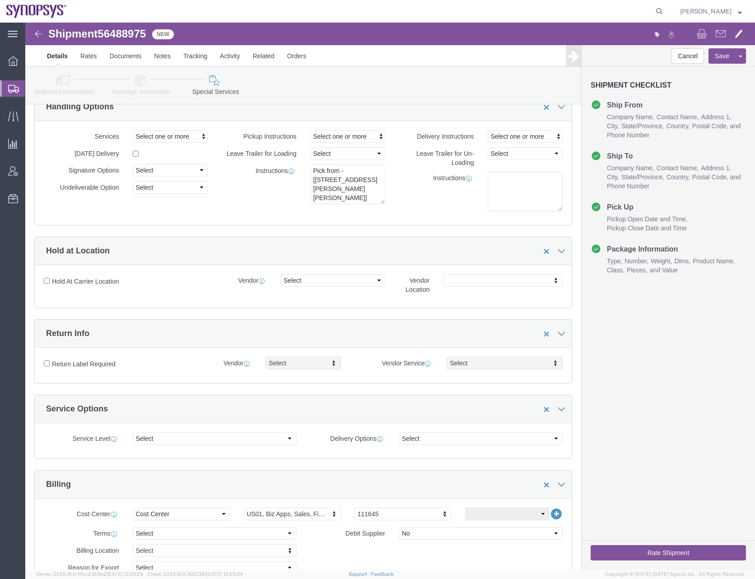
scroll to position [0, 0]
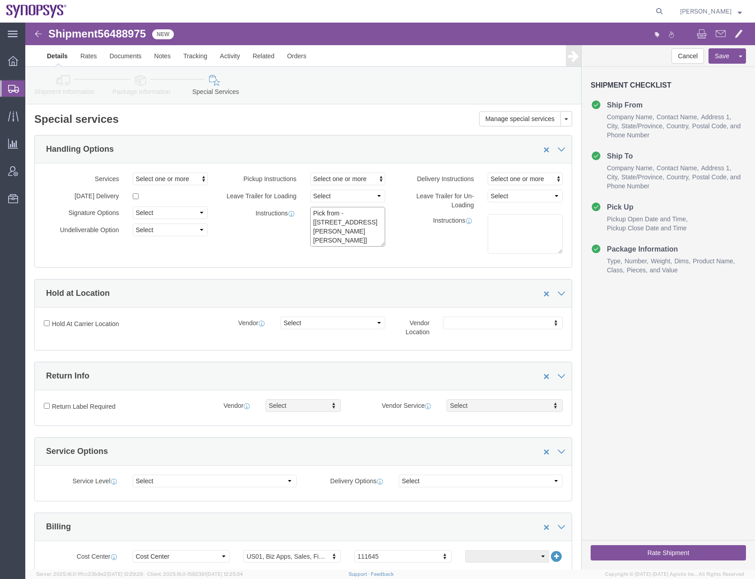
click textarea "Pick from - [[STREET_ADDRESS][PERSON_NAME][PERSON_NAME]] [Apple] by 11 AM Deliv…"
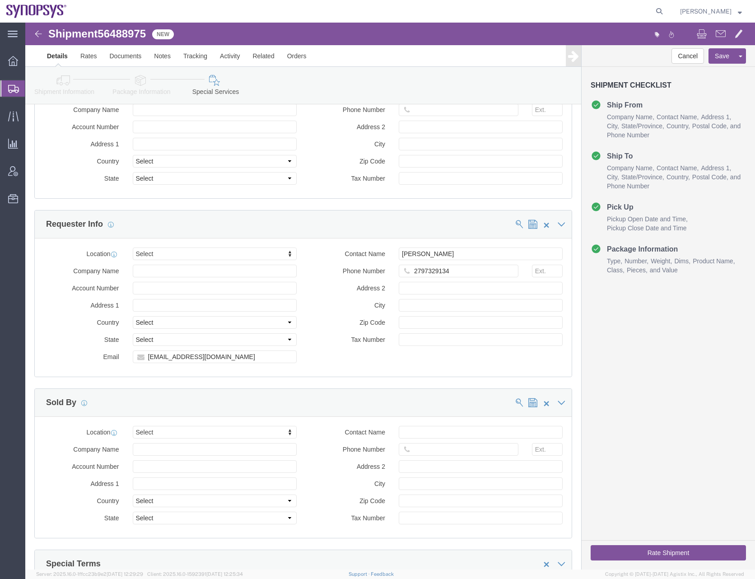
scroll to position [946, 0]
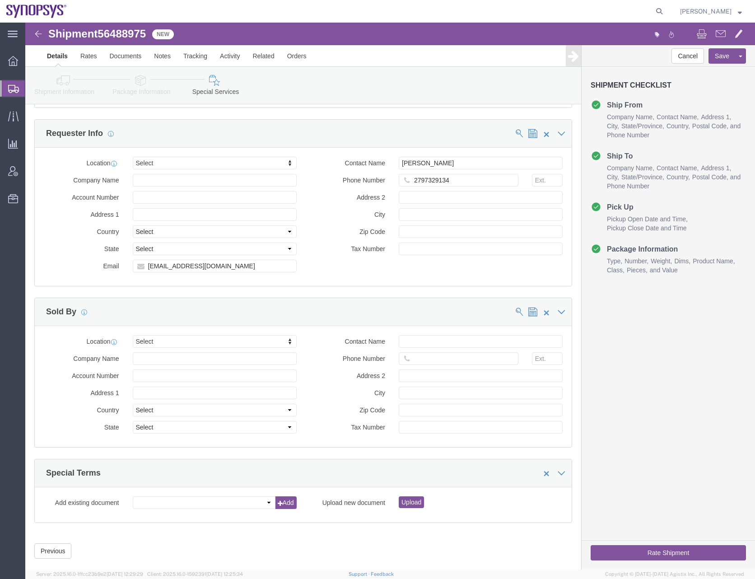
click div "Previous Continue"
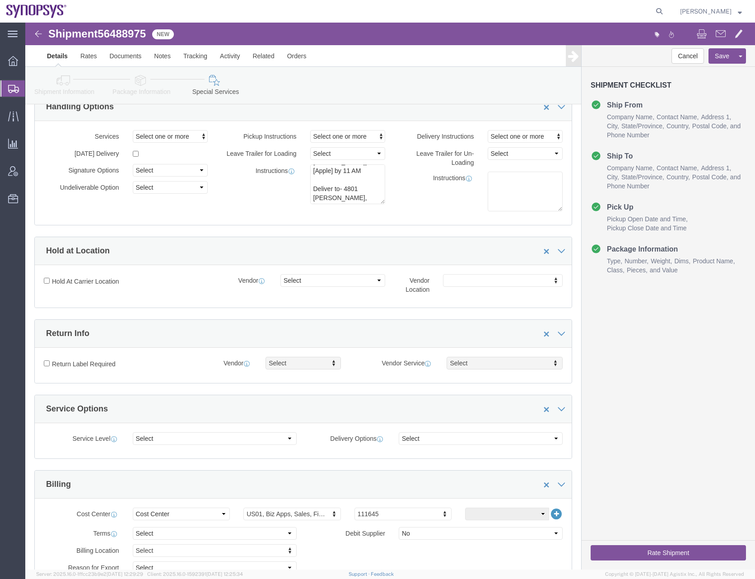
scroll to position [0, 0]
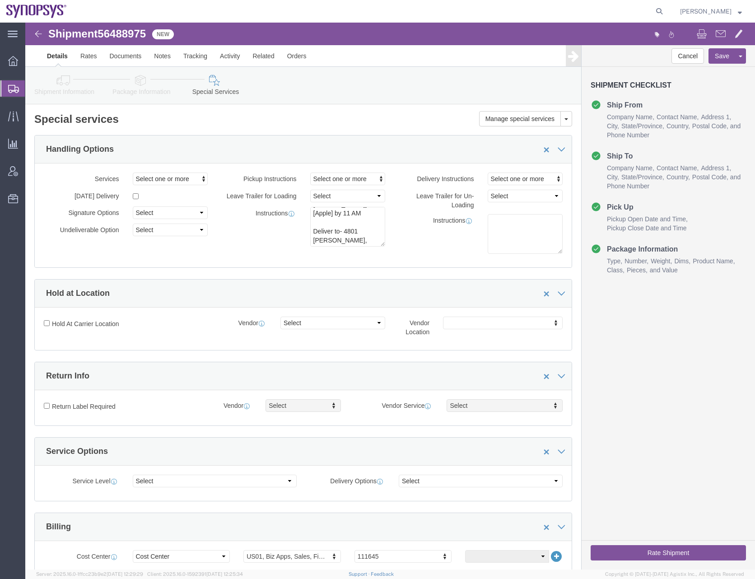
click icon
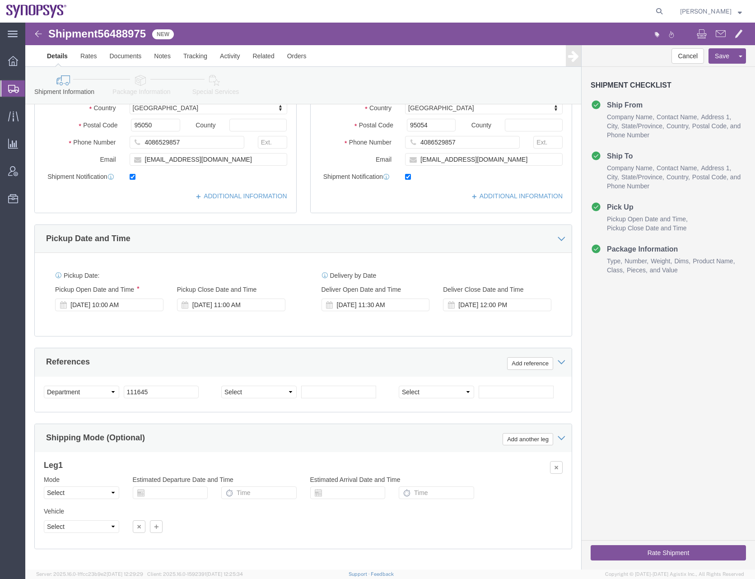
scroll to position [181, 0]
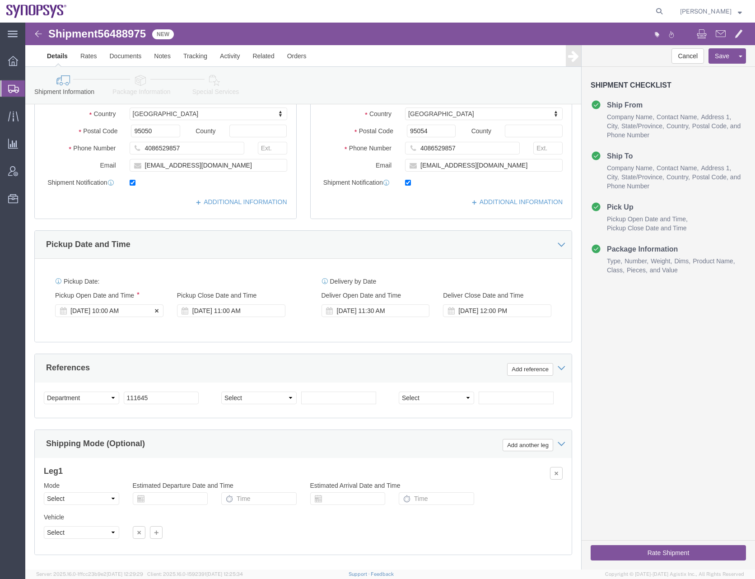
click div "[DATE] 10:00 AM"
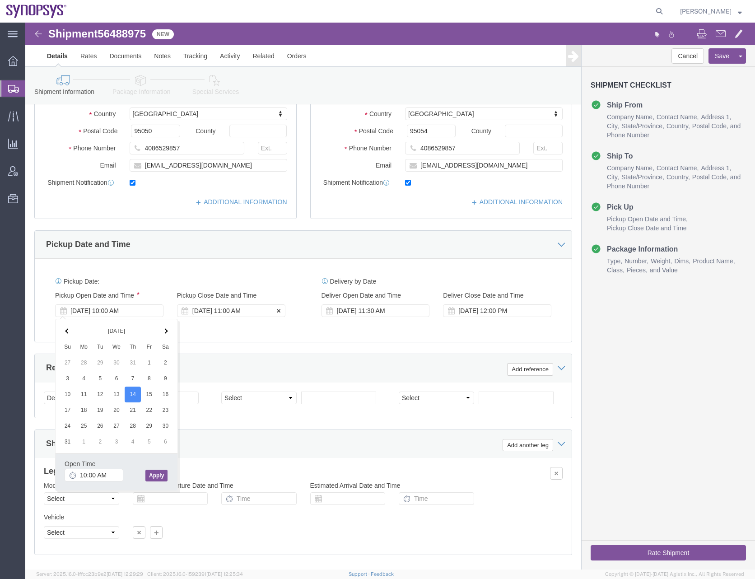
click div "[DATE] 11:00 AM"
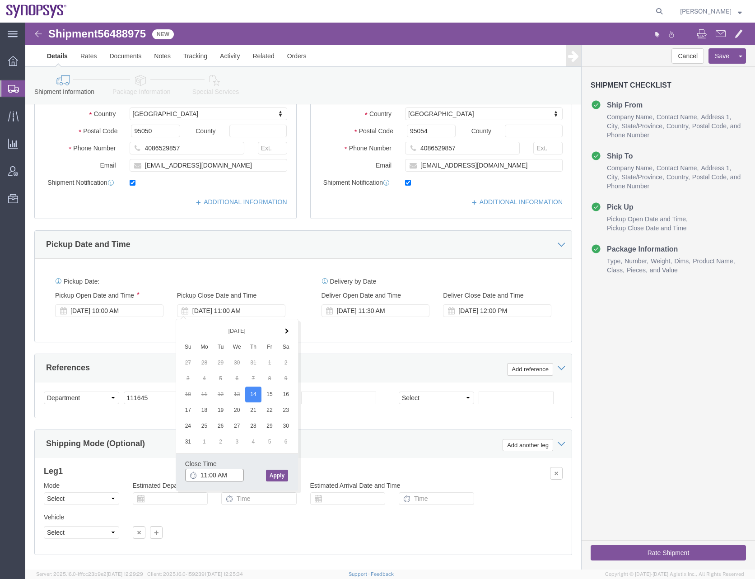
click input "11:00 AM"
type input "11:15 AM"
click div "[DATE] 10:00 AM"
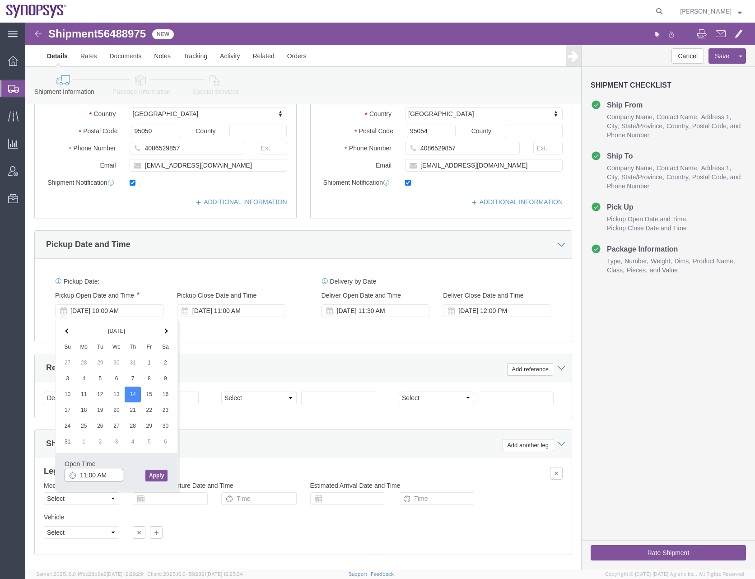
type input "11:00 AM"
click button "Apply"
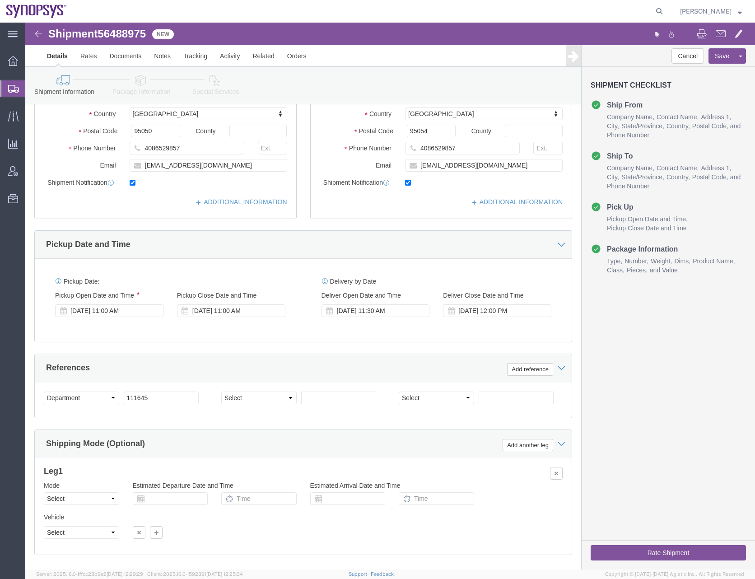
click div "Pickup Date: Pickup Start Date Pickup Start Time Pickup Open Date and Time [DAT…"
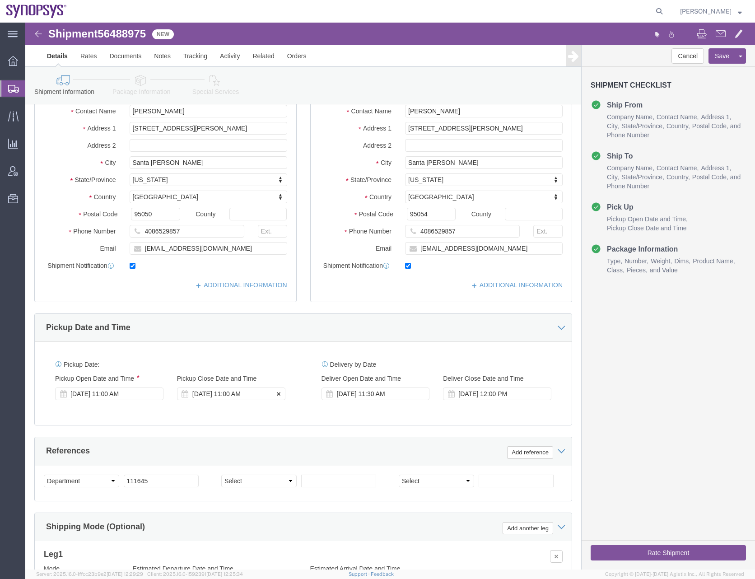
scroll to position [94, 0]
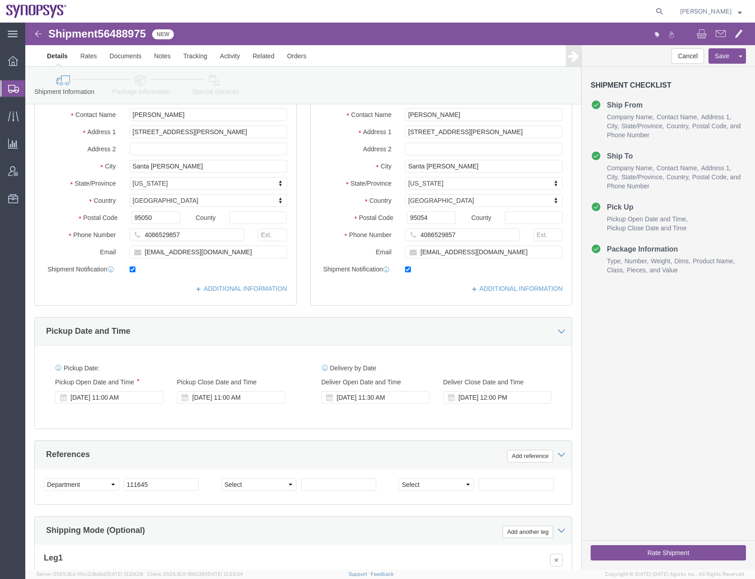
click icon
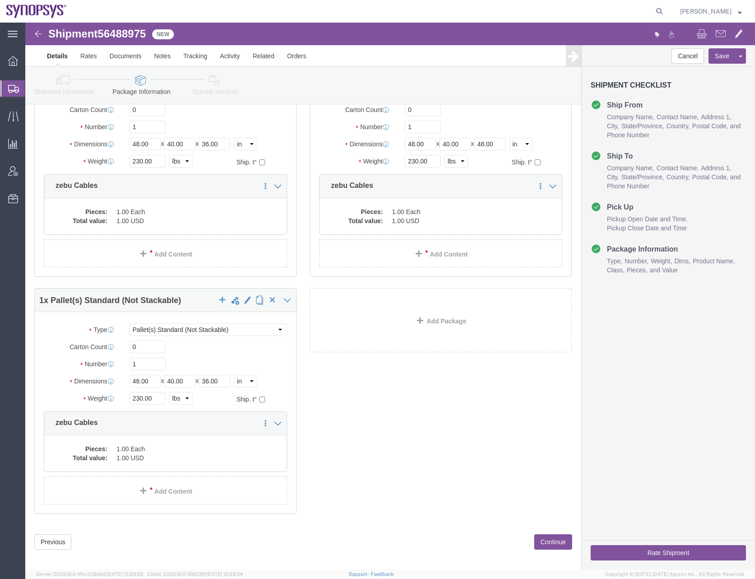
click button "Continue"
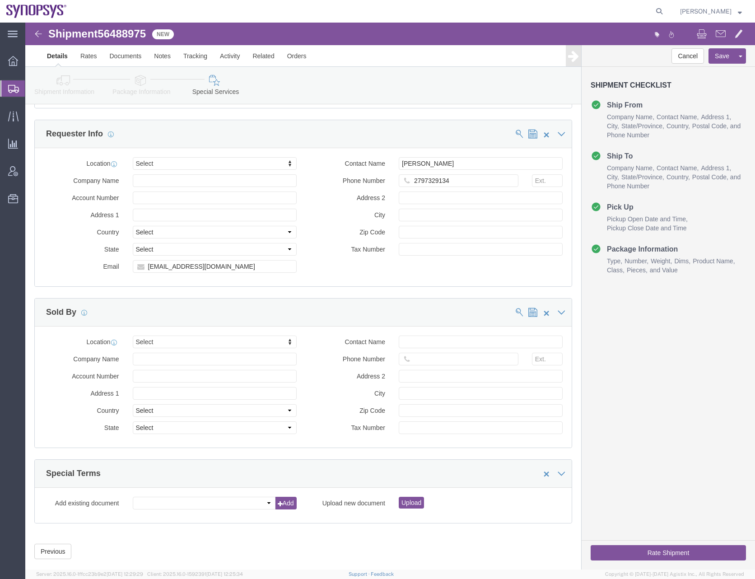
scroll to position [946, 0]
click icon
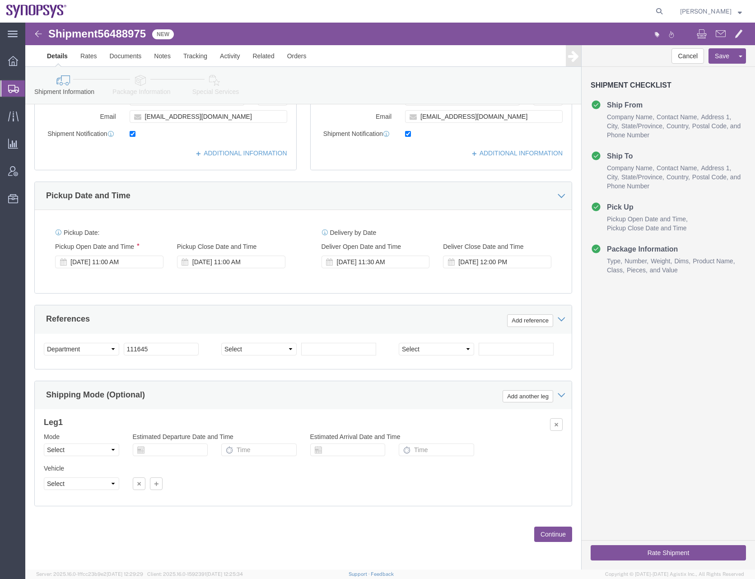
scroll to position [229, 0]
click button "Rate Shipment"
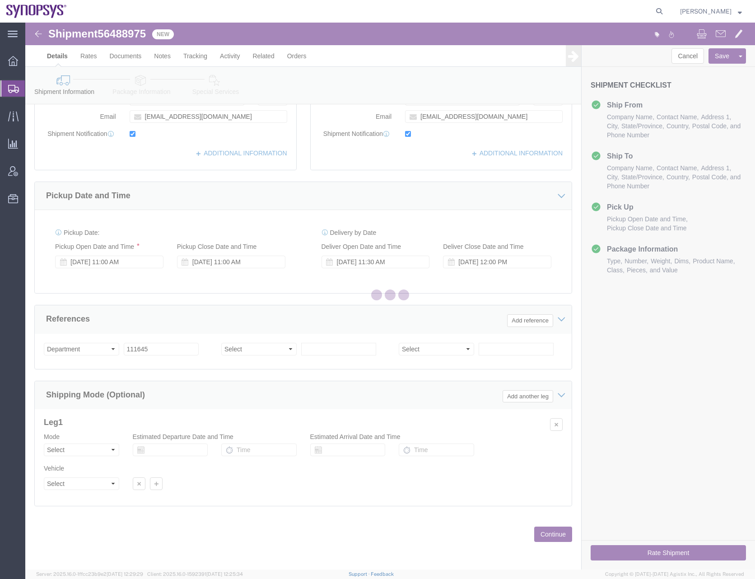
scroll to position [0, 0]
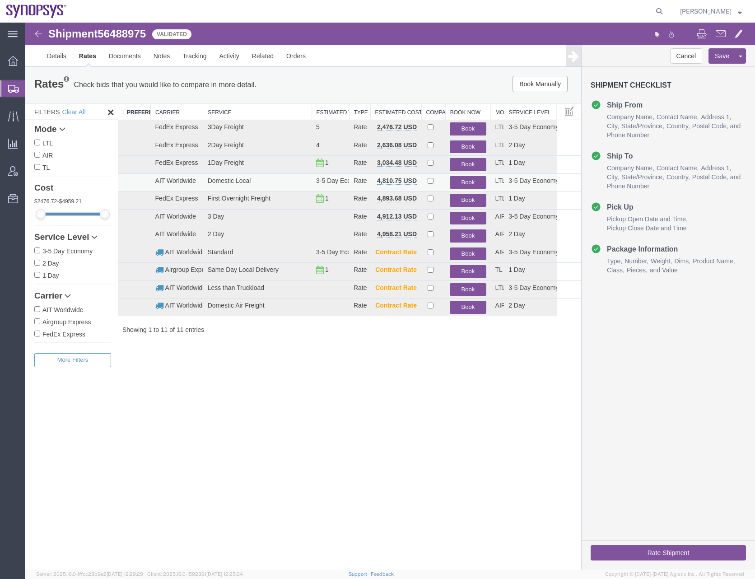
click at [467, 182] on button "Book" at bounding box center [468, 182] width 36 height 13
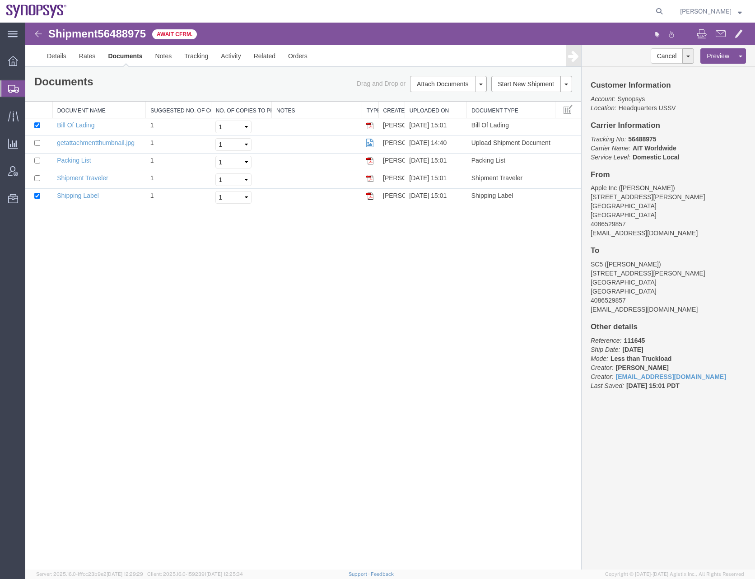
click at [187, 310] on div "Shipment 56488975 5 of 5 Await Cfrm. Details Rates Documents Notes Tracking Act…" at bounding box center [390, 296] width 730 height 547
click at [16, 90] on icon at bounding box center [13, 89] width 11 height 8
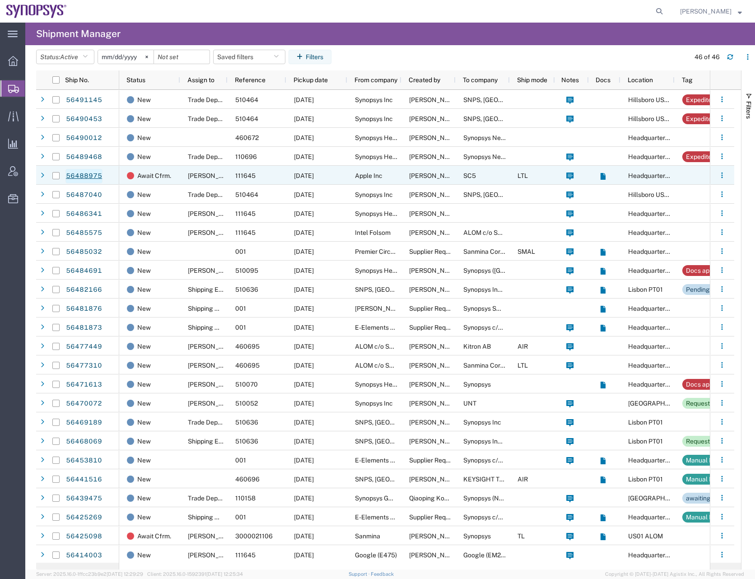
click at [86, 174] on link "56488975" at bounding box center [83, 176] width 37 height 14
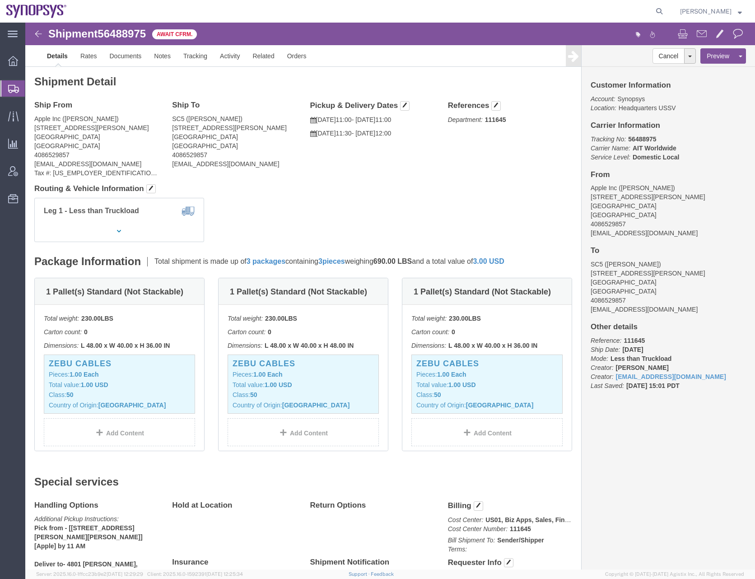
click h4 "Routing & Vehicle Information"
click at [666, 10] on icon at bounding box center [659, 11] width 13 height 13
click at [401, 10] on input "search" at bounding box center [515, 11] width 275 height 22
paste input "56486341"
type input "56486341"
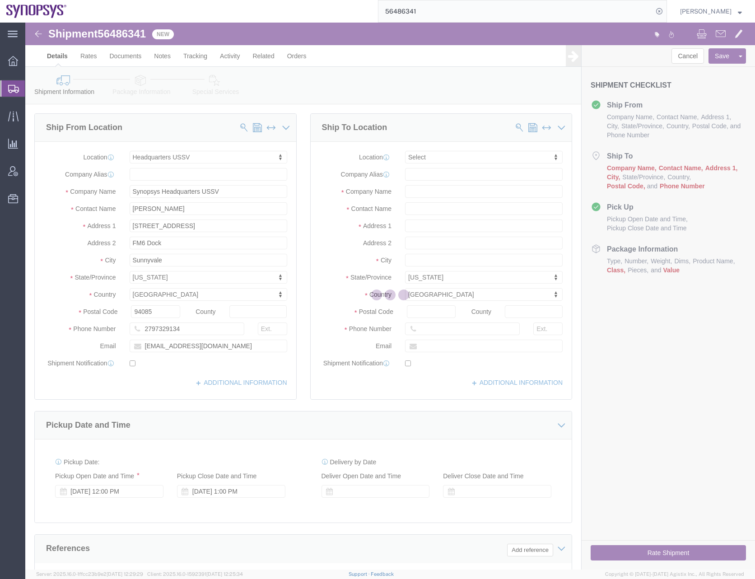
select select "63204"
select select
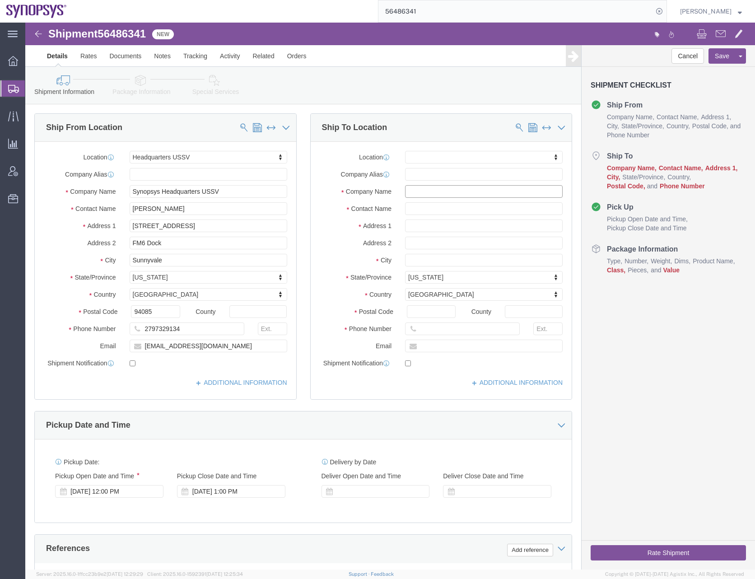
click input "text"
type input "airgroup"
click p "- Airgroup - ([PERSON_NAME]) [STREET_ADDRESS][PERSON_NAME]"
select select
type input "[STREET_ADDRESS][PERSON_NAME]"
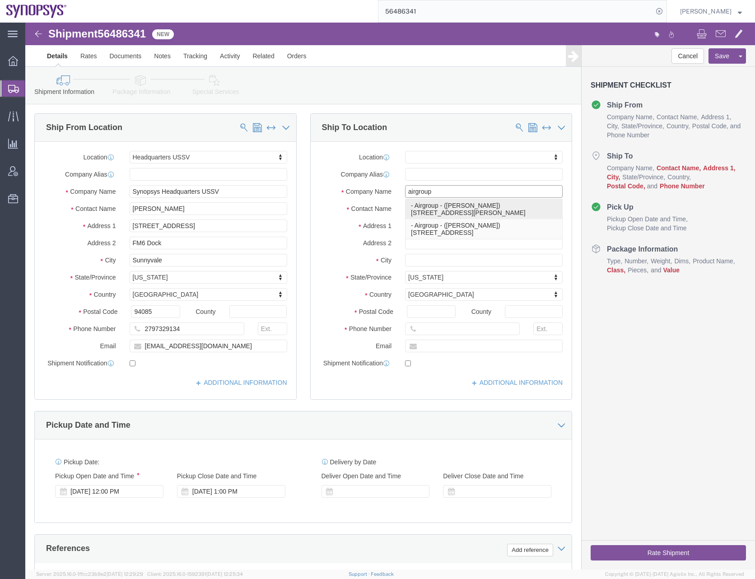
type input "95131"
type input "[PHONE_NUMBER]"
type input "Airgroup"
type input "[PERSON_NAME]"
type input "[GEOGRAPHIC_DATA][PERSON_NAME]"
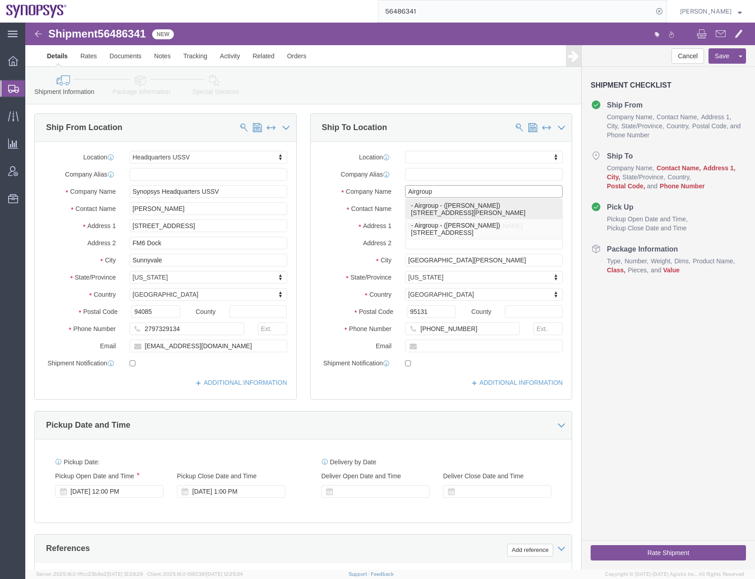
select select "CA"
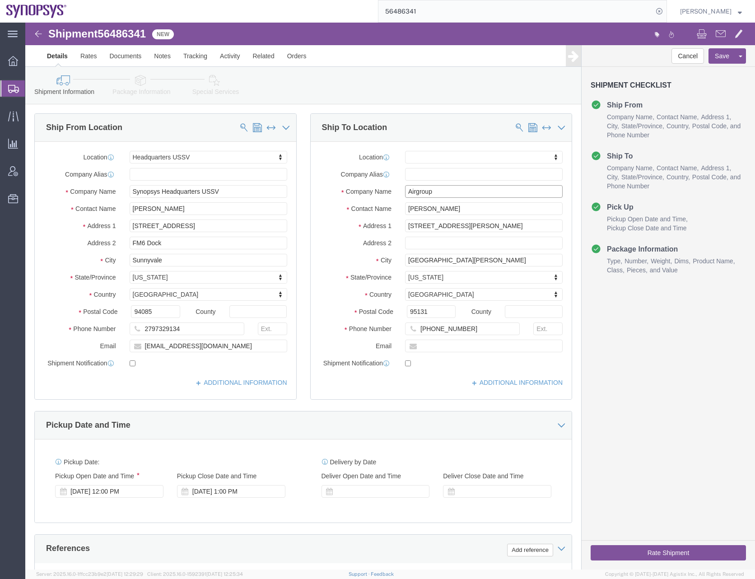
type input "Airgroup"
click input "text"
type input "[EMAIL_ADDRESS][DOMAIN_NAME]"
click input "checkbox"
click label
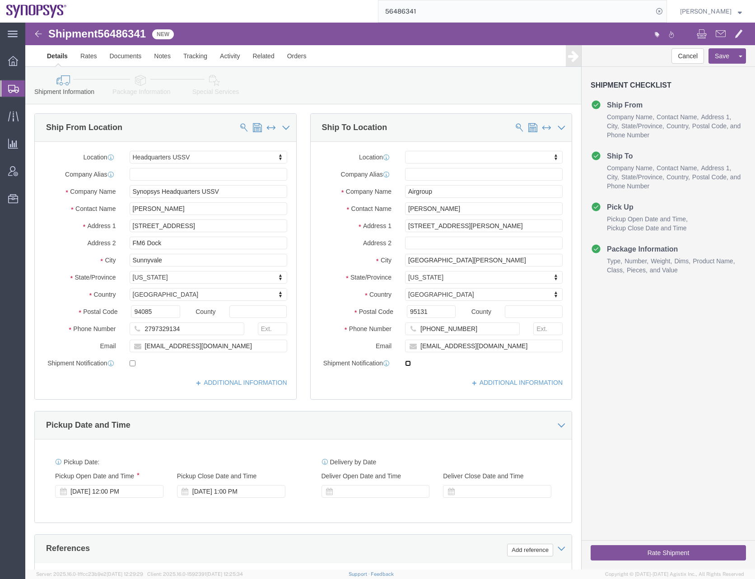
click input "checkbox"
checkbox input "true"
click input "checkbox"
checkbox input "true"
click div "Cancel Save Assign To Clone Shipment Save As Template Shipment Checklist Ship F…"
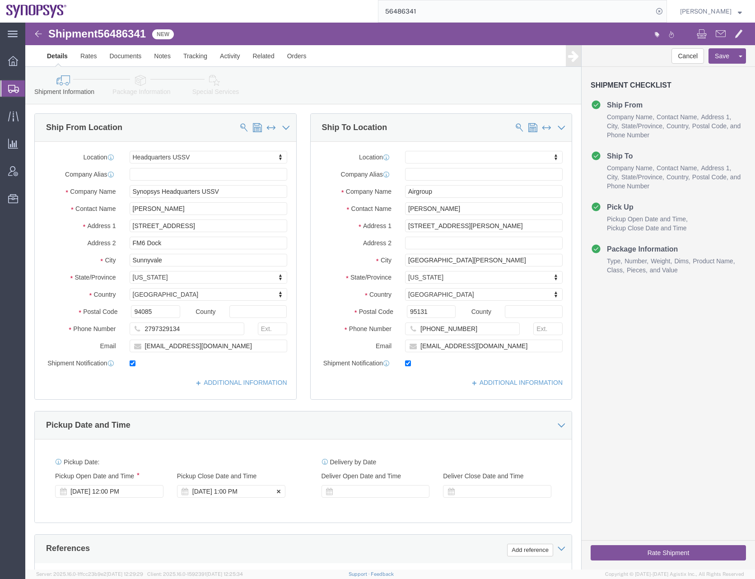
click div "[DATE] 1:00 PM"
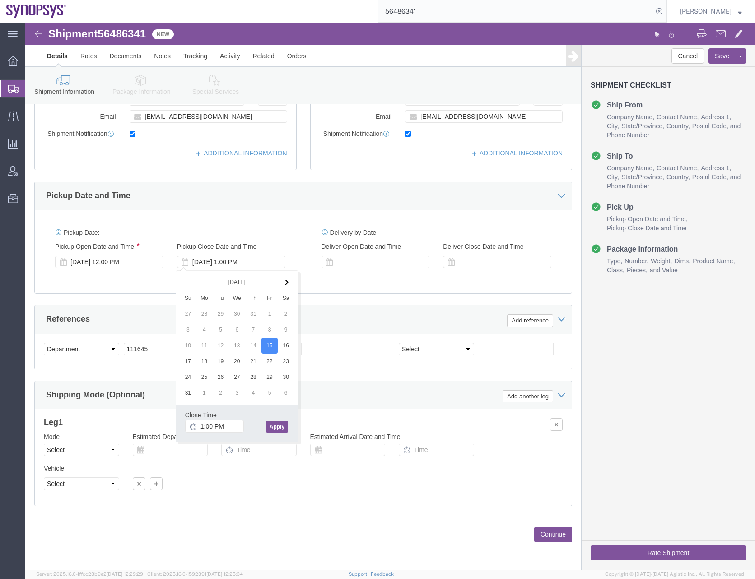
click div "Please fix the following errors Ship From Location Location Headquarters USSV M…"
click div "[DATE] 12:00 PM"
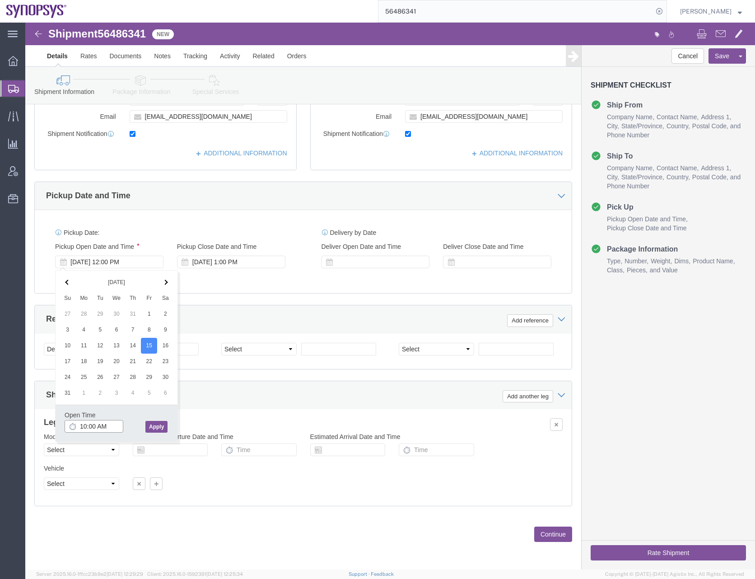
type input "10:00 AM"
click button "Apply"
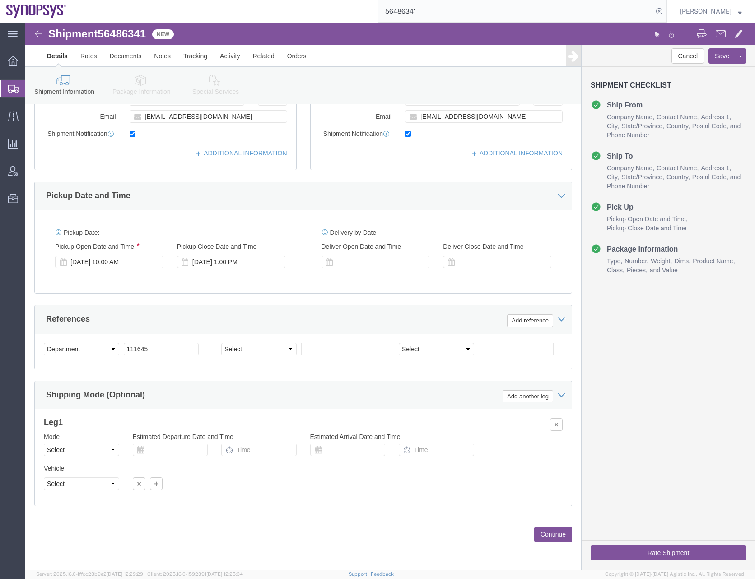
click div "Pickup Date: Pickup Start Date Pickup Start Time Pickup Open Date and Time [DAT…"
click button "Continue"
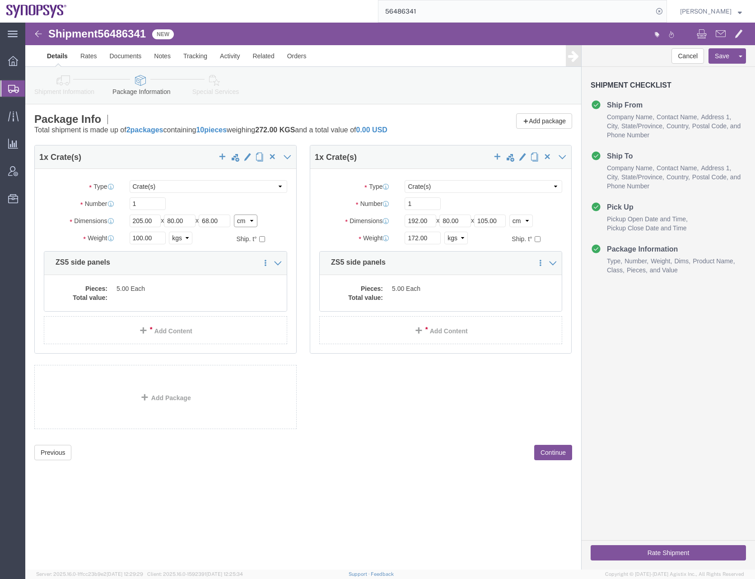
click select "Select cm ft in"
select select "IN"
click select "Select cm ft in"
type input "80.71"
type input "31.50"
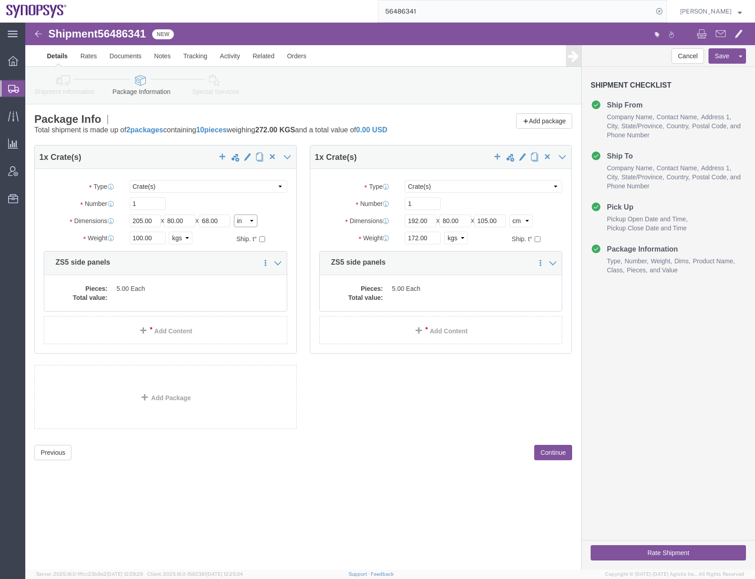
type input "26.77"
click select "Select kgs lbs"
select select "LBS"
click select "Select kgs lbs"
type input "220.46"
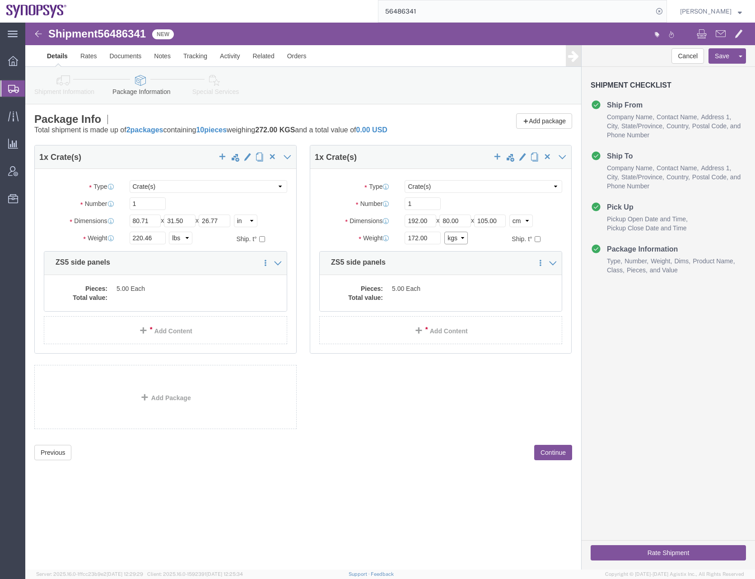
click select "Select kgs lbs"
select select "LBS"
click select "Select kgs lbs"
type input "379.20"
click select "Select cm ft in"
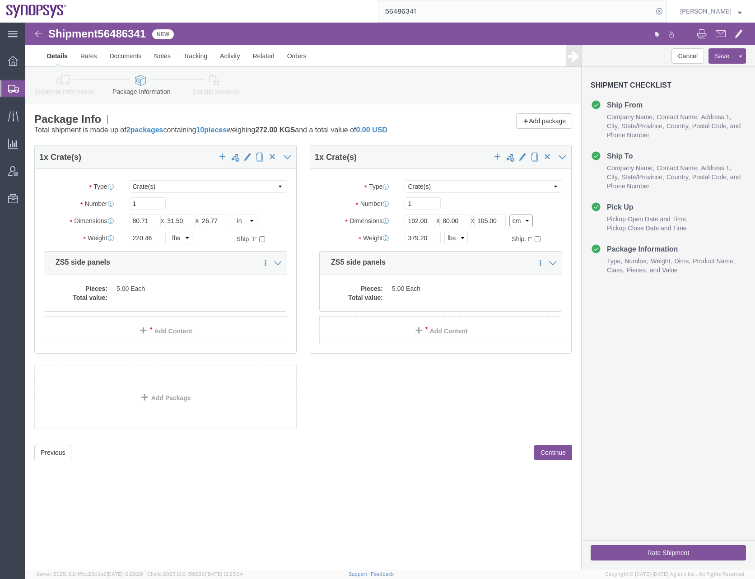
select select "IN"
click select "Select cm ft in"
type input "75.59"
type input "31.50"
type input "41.34"
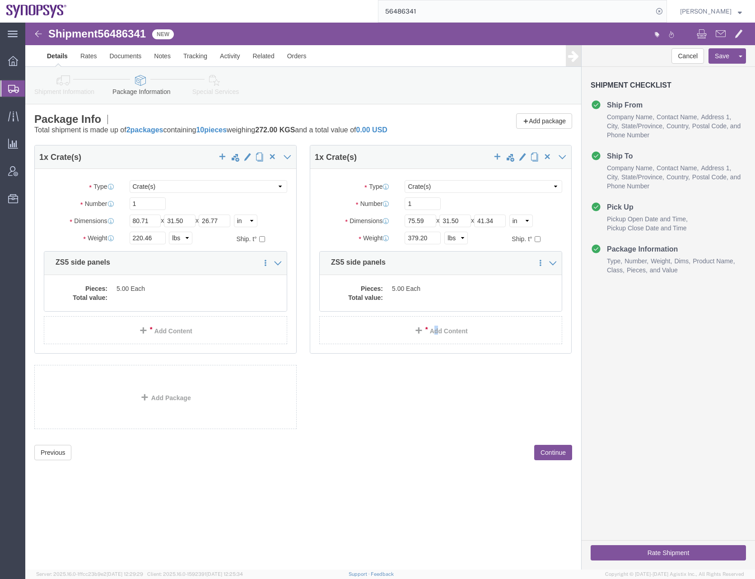
click div "1 x Crate(s) Package Type Select Bale(s) Basket(s) Bolt(s) Bottle(s) Buckets Bu…"
click div "Previous Continue"
click button "Continue"
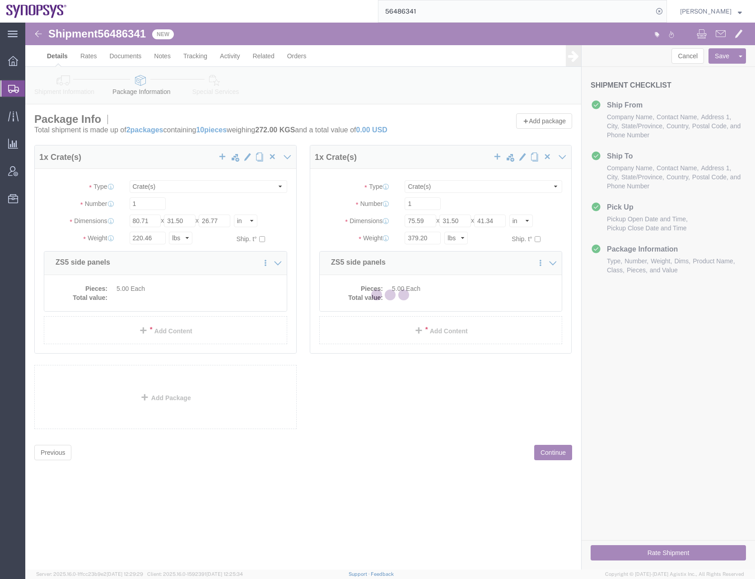
select select
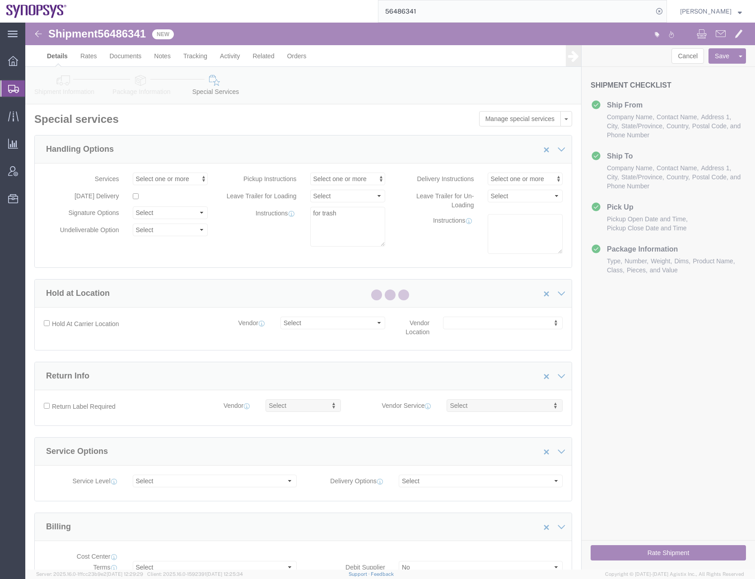
select select "COSTCENTER"
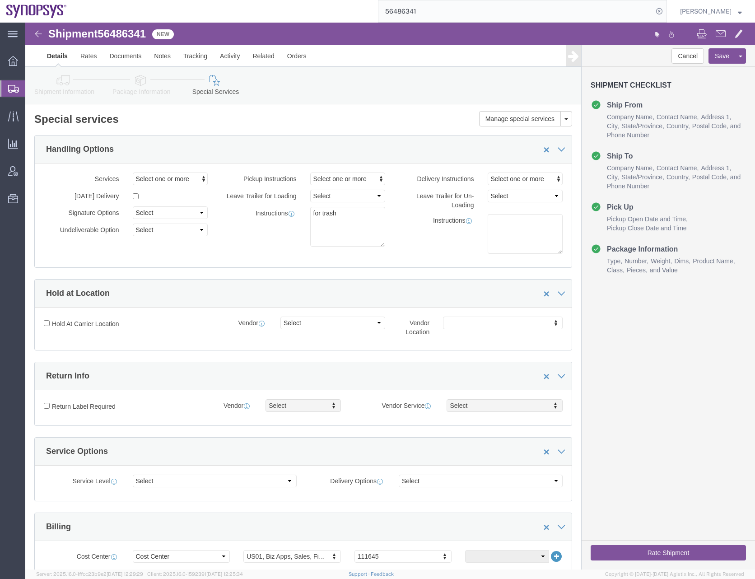
click icon
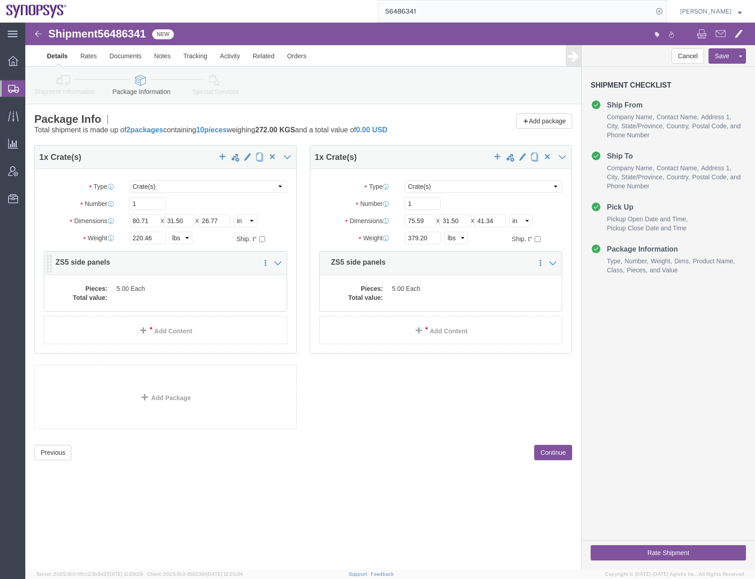
click dd
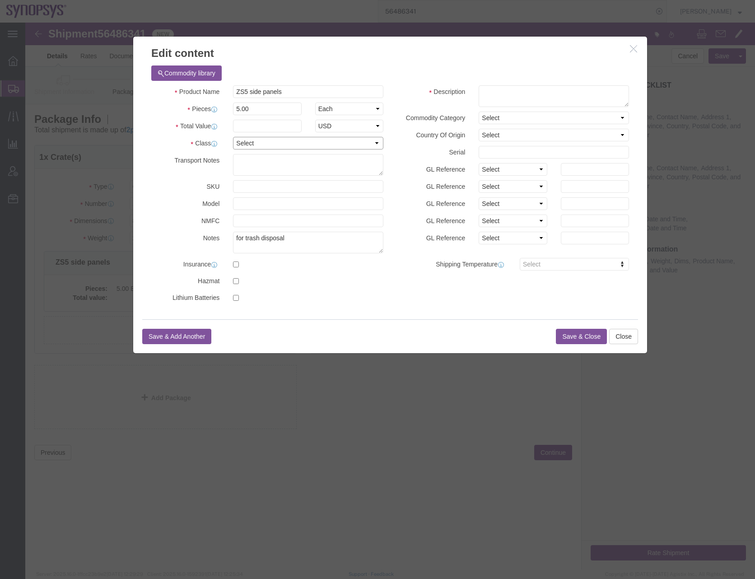
click select "Select 50 55 60 65 70 85 92.5 100 125 175 250 300 400"
select select "50"
click select "Select 50 55 60 65 70 85 92.5 100 125 175 250 300 400"
click input "text"
type input "100"
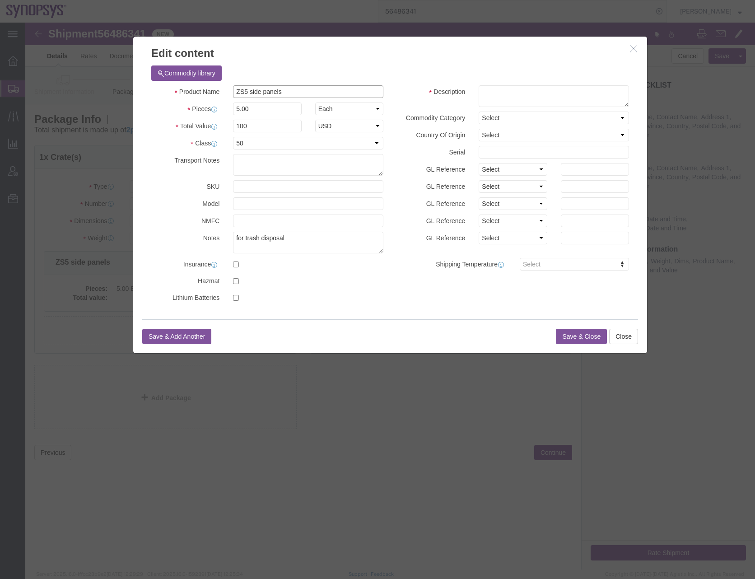
drag, startPoint x: 278, startPoint y: 69, endPoint x: 159, endPoint y: 73, distance: 118.8
click div "Product Name ZS5 side panels"
click div "Commodity library"
click textarea
paste textarea "ZS5 side panels"
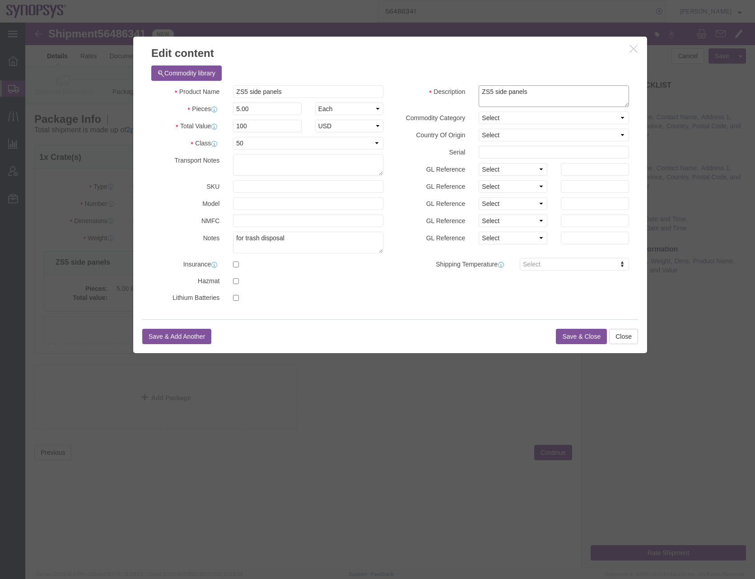
type textarea "ZS5 side panels"
click div "Product Name ZS5 side panels Pieces 5.00 Select Bag Barrels 100Board Feet Bottl…"
click button "Save & Close"
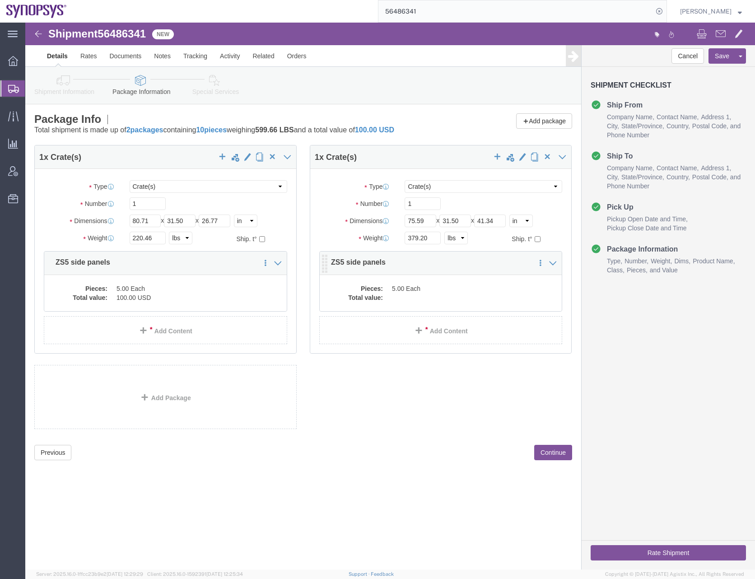
click dd "5.00 Each"
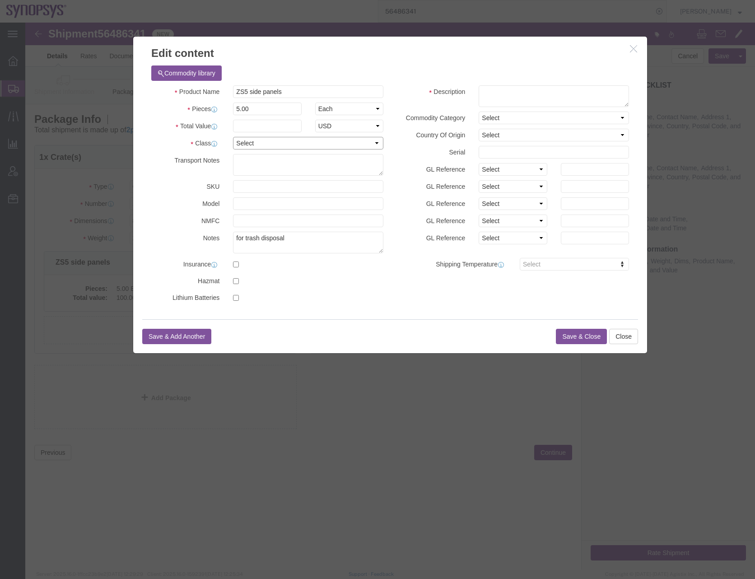
click select "Select 50 55 60 65 70 85 92.5 100 125 175 250 300 400"
select select "50"
click select "Select 50 55 60 65 70 85 92.5 100 125 175 250 300 400"
click textarea
paste textarea "ZS5 side panels"
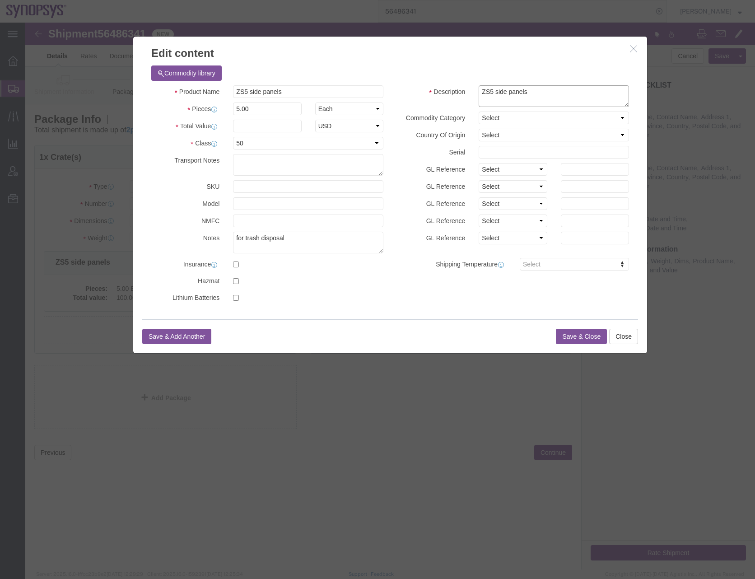
type textarea "ZS5 side panels"
click button "Save & Close"
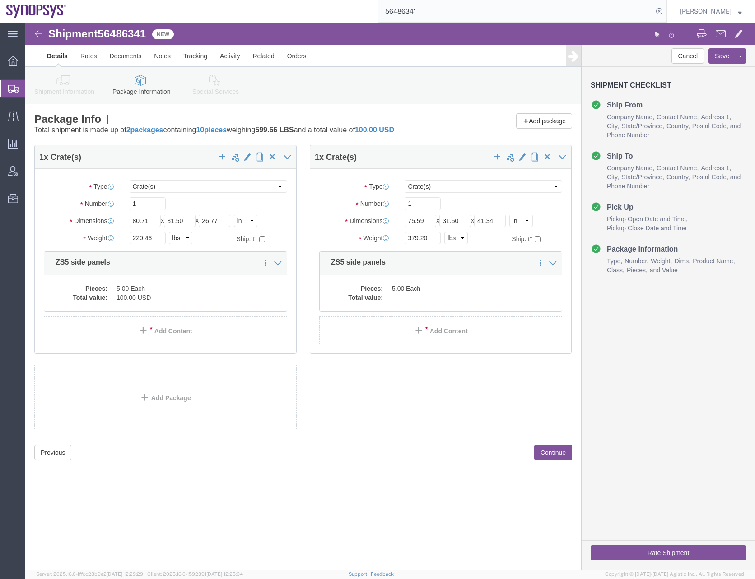
click div "Previous Continue"
click button "Continue"
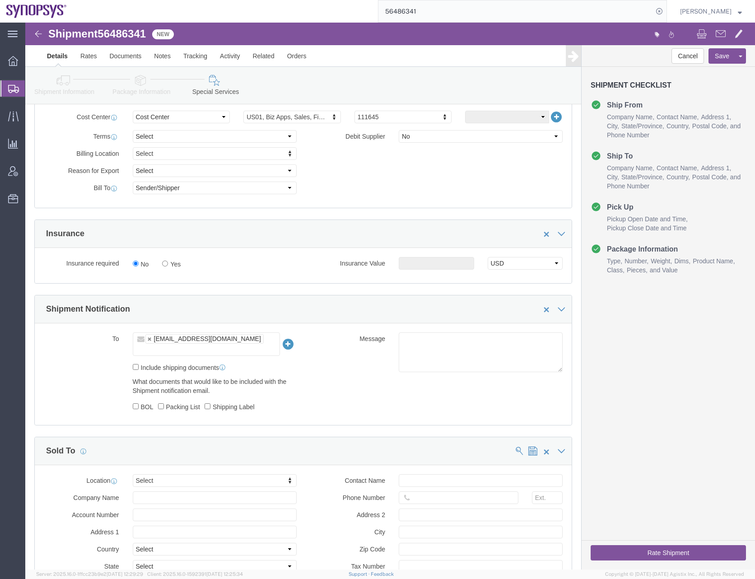
scroll to position [452, 0]
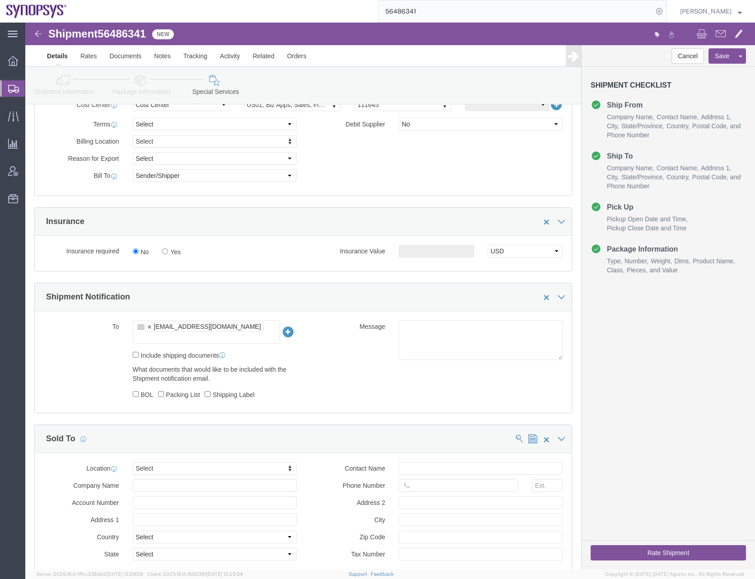
click ul "[EMAIL_ADDRESS][DOMAIN_NAME]"
type input "[EMAIL_ADDRESS][DOMAIN_NAME]"
type input "[EMAIL_ADDRESS][DOMAIN_NAME],[EMAIL_ADDRESS][DOMAIN_NAME]"
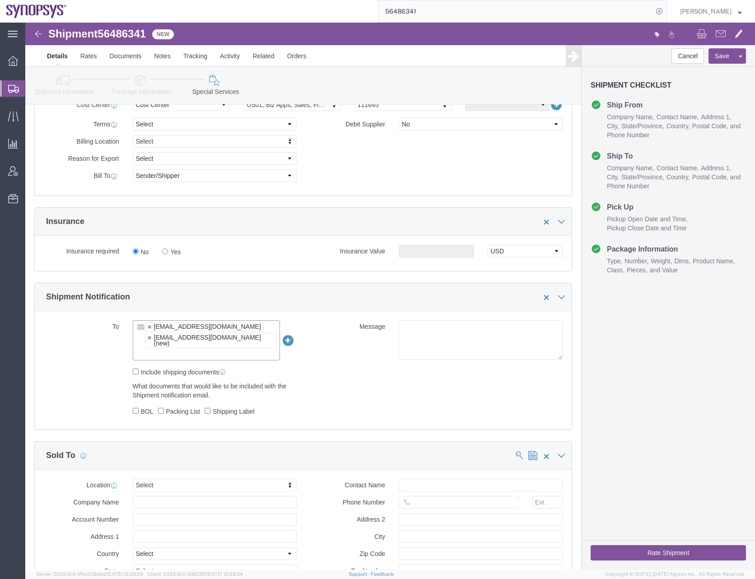
click div "Include shipping documents"
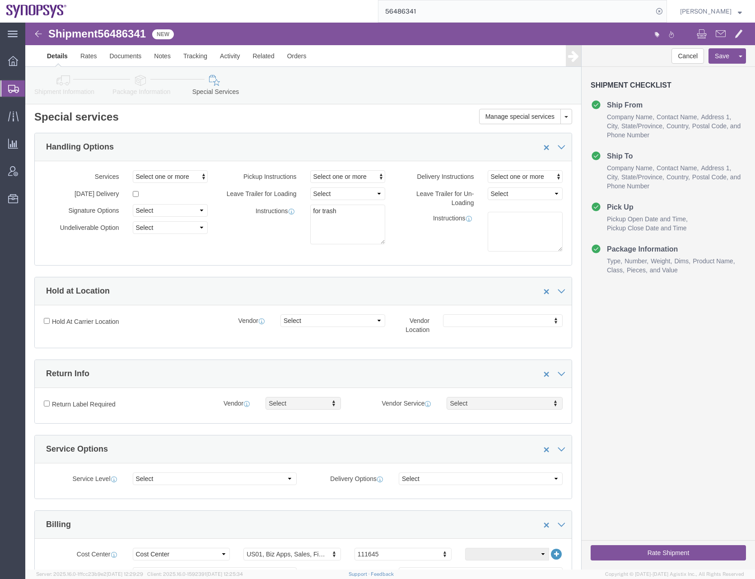
scroll to position [0, 0]
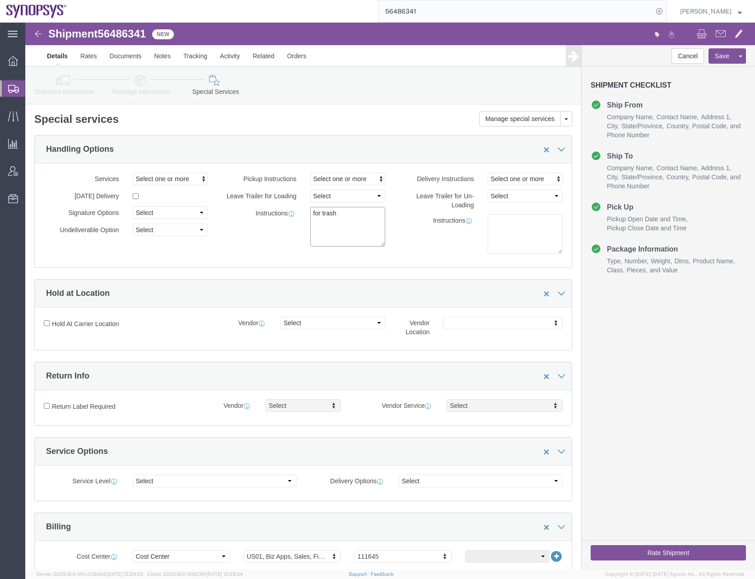
drag, startPoint x: 316, startPoint y: 193, endPoint x: 236, endPoint y: 191, distance: 80.4
click div "Instructions Free form notes for additional pickup and delivery instructions fo…"
paste textarea "the disposal of excess side panels. The disposal will have wood crates and shee…"
click textarea "for trash"
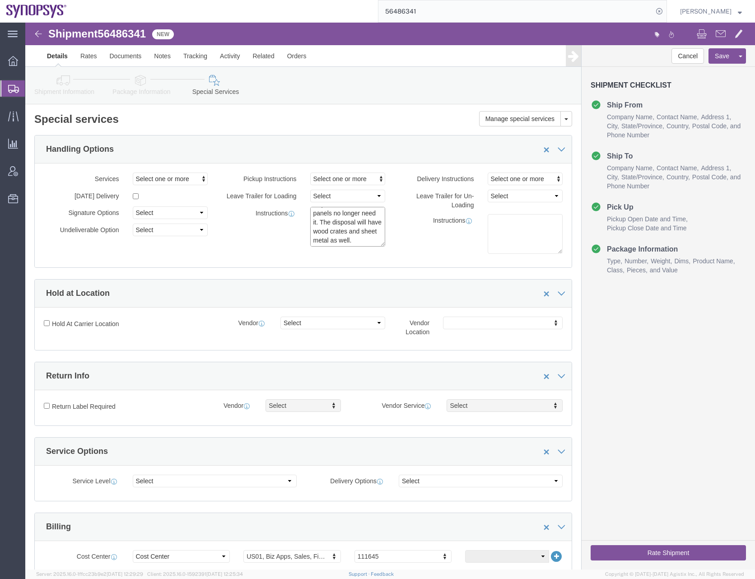
scroll to position [27, 0]
click textarea "for trash"
type textarea "Please help with disposal of excess side panels no longer need it. The disposal…"
click div "Services Select one or more Air Ride Truck Blanket Wrap Carnet Consolidated Shi…"
click div "Instructions"
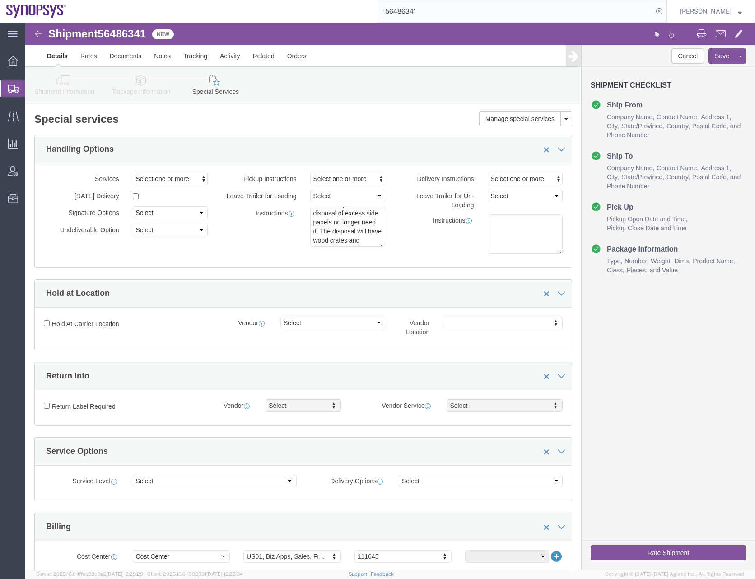
scroll to position [0, 0]
click div "Instructions"
click div "Instructions for trash"
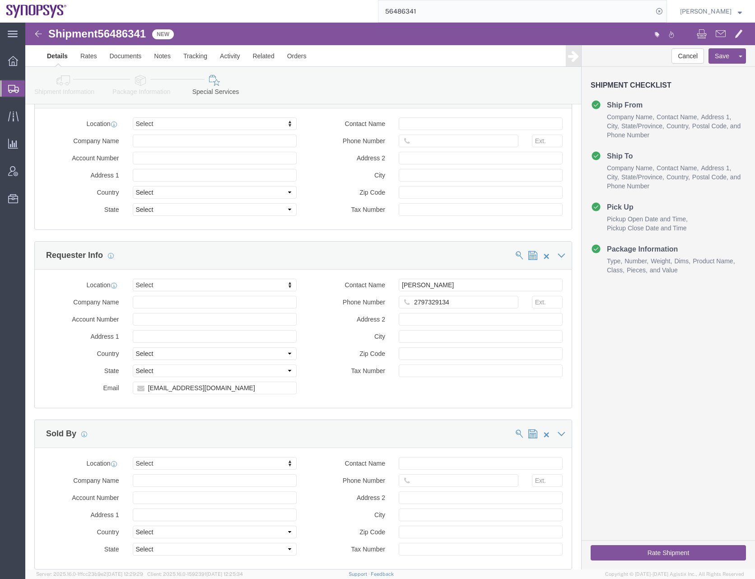
scroll to position [935, 0]
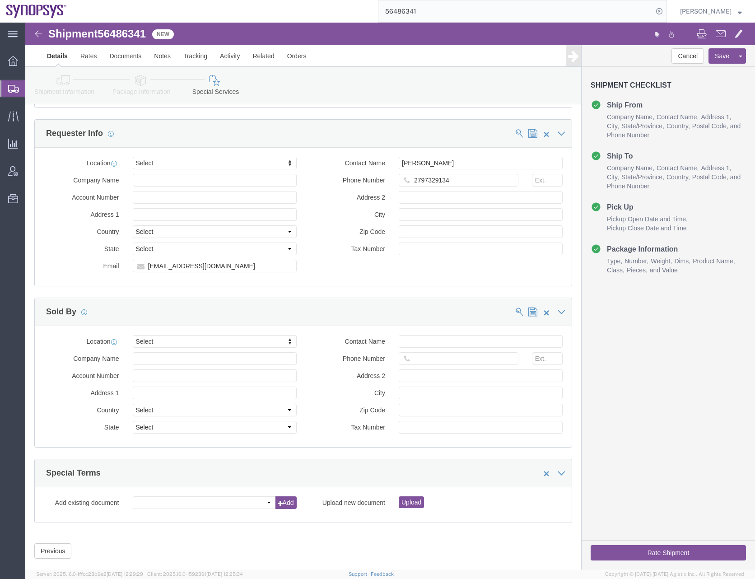
click button "Rate Shipment"
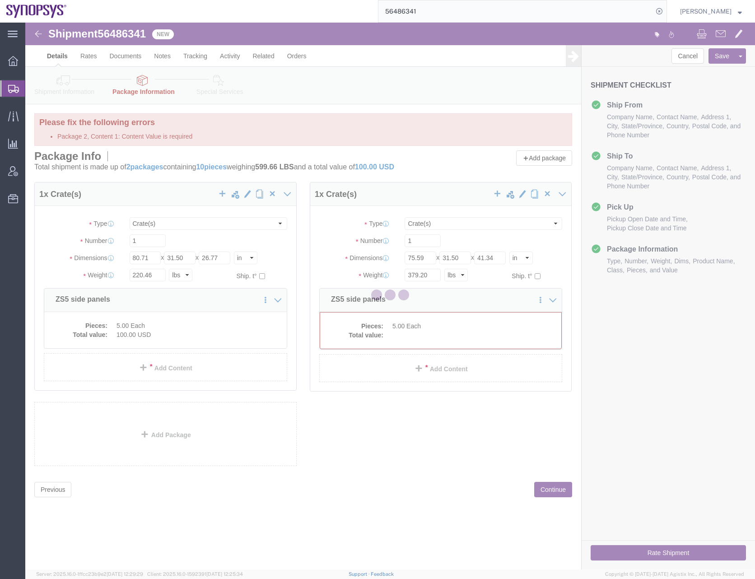
scroll to position [0, 0]
select select "CRAT"
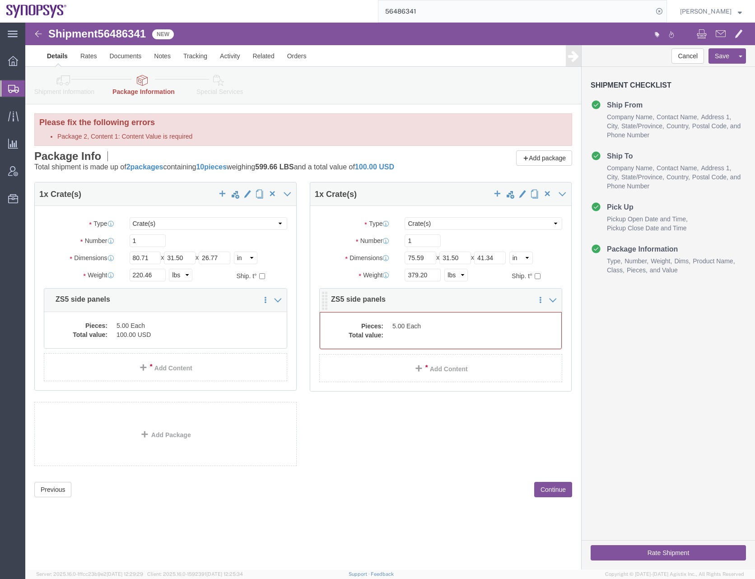
click dd
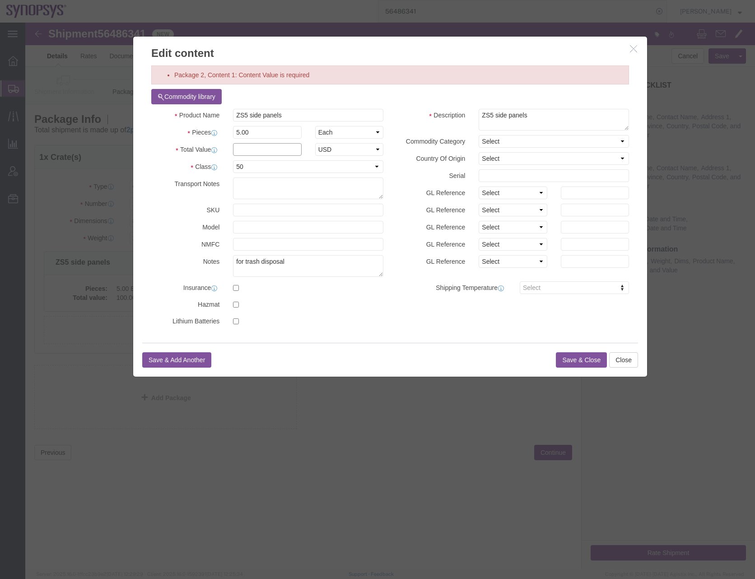
click input "text"
type input "100"
click button "Save & Close"
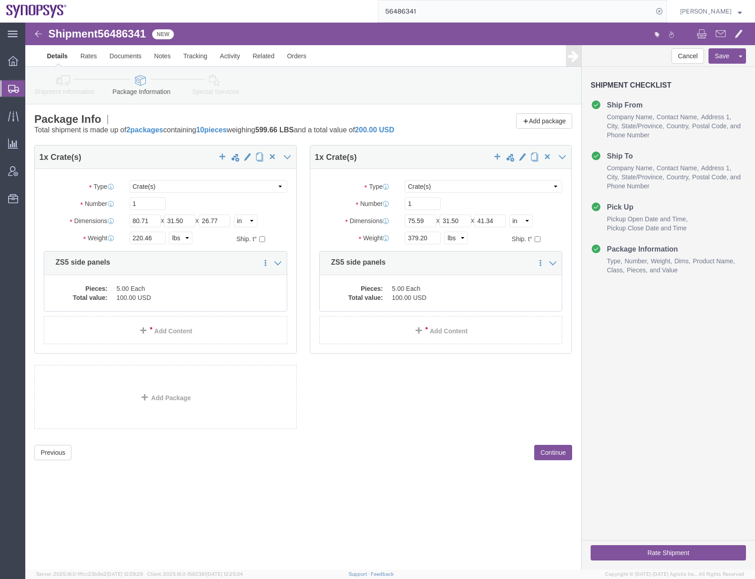
click div "Previous Continue"
click button "Continue"
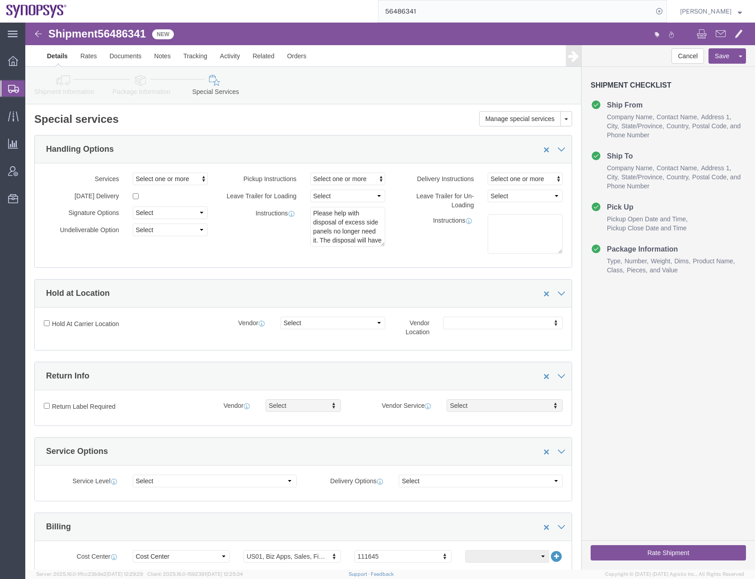
click button "Rate Shipment"
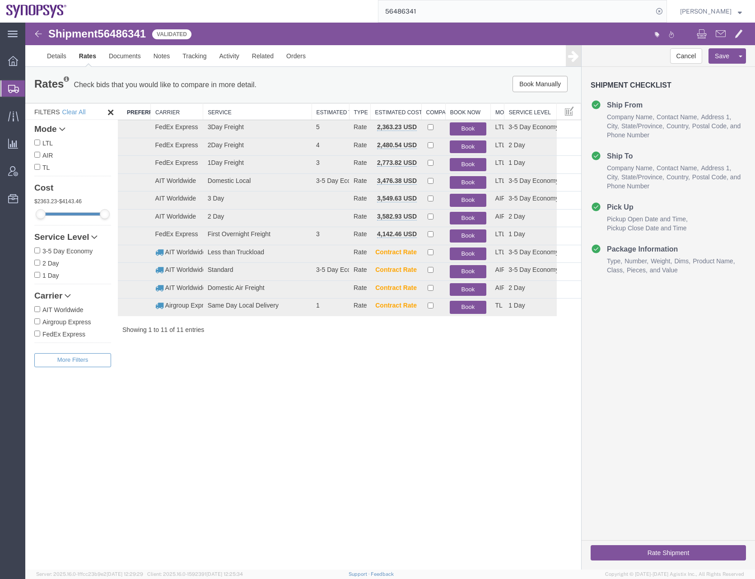
click at [276, 370] on div "Shipment 56486341 11 of 11 Validated Details Rates Documents Notes Tracking Act…" at bounding box center [390, 296] width 730 height 547
click at [61, 60] on link "Details" at bounding box center [57, 56] width 32 height 22
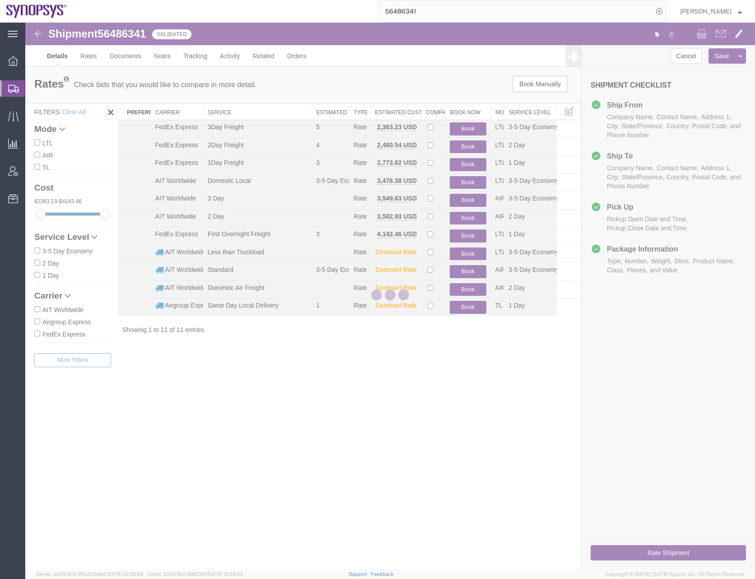
select select "63204"
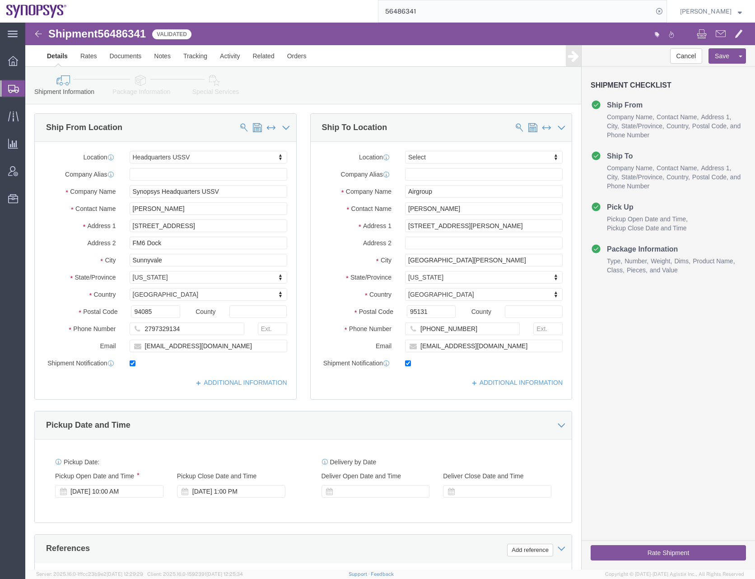
click icon
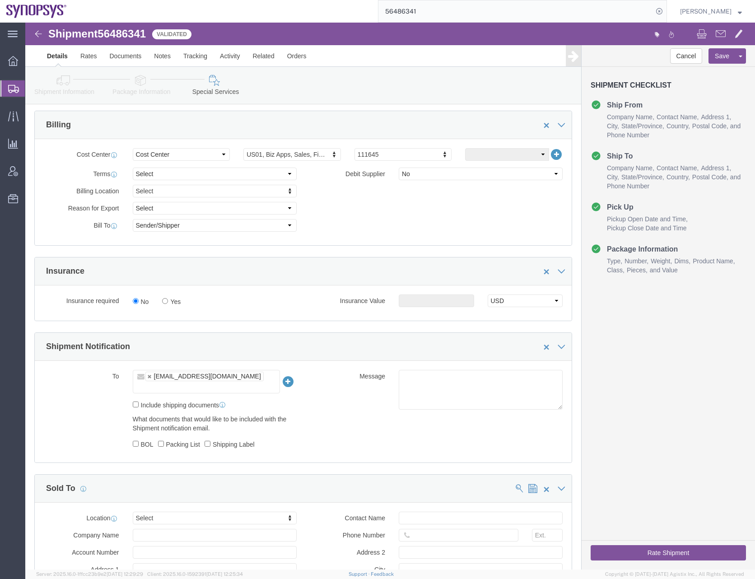
scroll to position [406, 0]
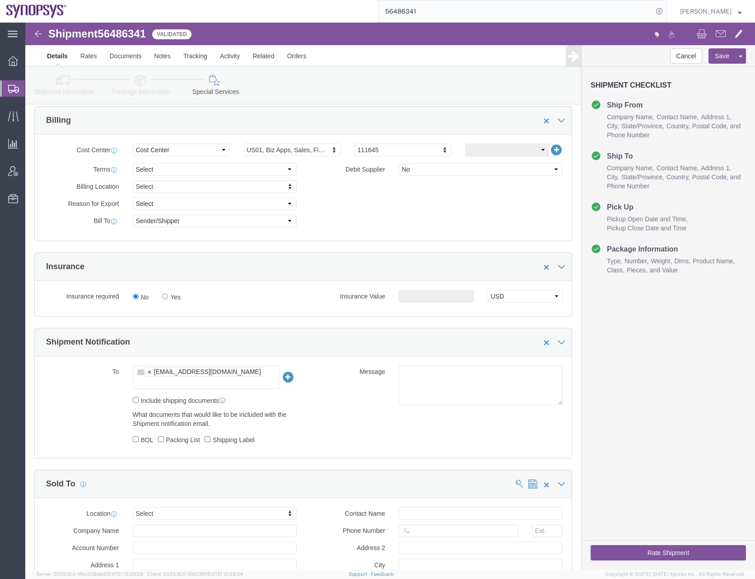
click ul "[EMAIL_ADDRESS][DOMAIN_NAME]"
paste input "[EMAIL_ADDRESS][PERSON_NAME][DOMAIN_NAME]"
type input "[EMAIL_ADDRESS][PERSON_NAME][DOMAIN_NAME]"
type input "[EMAIL_ADDRESS][DOMAIN_NAME],[DOMAIN_NAME][EMAIL_ADDRESS][PERSON_NAME][DOMAIN_N…"
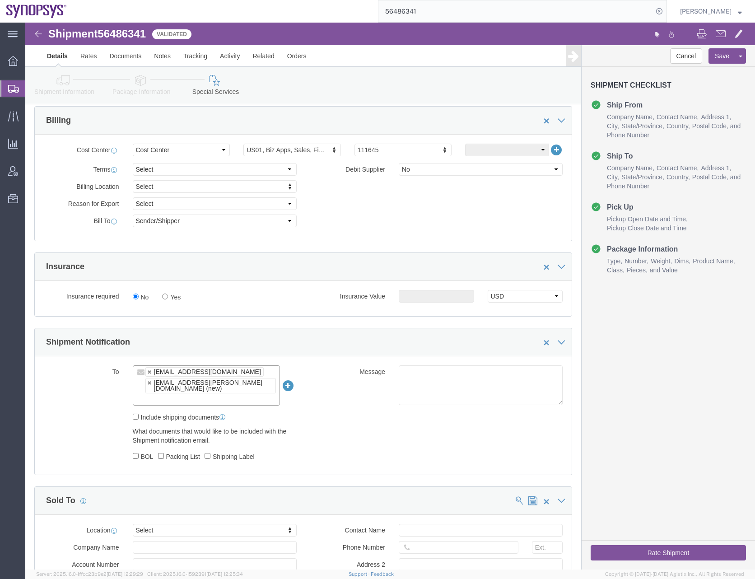
click input "text"
paste input "[EMAIL_ADDRESS][DOMAIN_NAME]"
type input "[EMAIL_ADDRESS][DOMAIN_NAME]"
type input "[EMAIL_ADDRESS][DOMAIN_NAME],[DOMAIN_NAME][EMAIL_ADDRESS][DOMAIN_NAME],[EMAIL_A…"
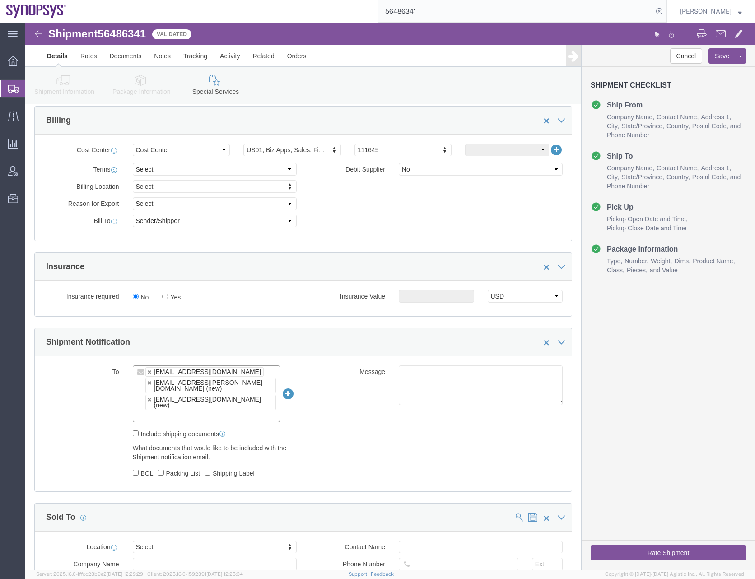
click input "text"
paste input "[PERSON_NAME][EMAIL_ADDRESS][DOMAIN_NAME]"
type input "[PERSON_NAME][EMAIL_ADDRESS][DOMAIN_NAME]"
type input "[EMAIL_ADDRESS][DOMAIN_NAME],[DOMAIN_NAME][EMAIL_ADDRESS][DOMAIN_NAME],[EMAIL_A…"
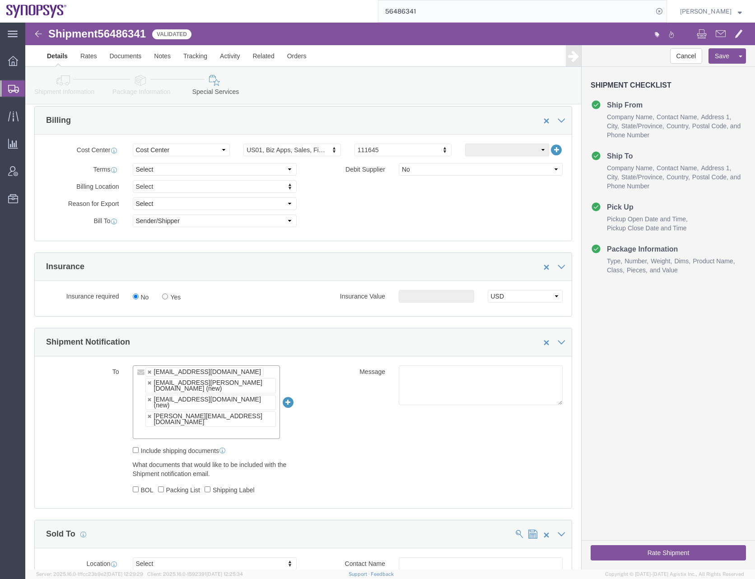
click div "To [EMAIL_ADDRESS][DOMAIN_NAME] [PERSON_NAME][EMAIL_ADDRESS][DOMAIN_NAME] (new)…"
click button "Save"
click div "To [EMAIL_ADDRESS][DOMAIN_NAME] [PERSON_NAME][EMAIL_ADDRESS][DOMAIN_NAME] (new)…"
click button "Rate Shipment"
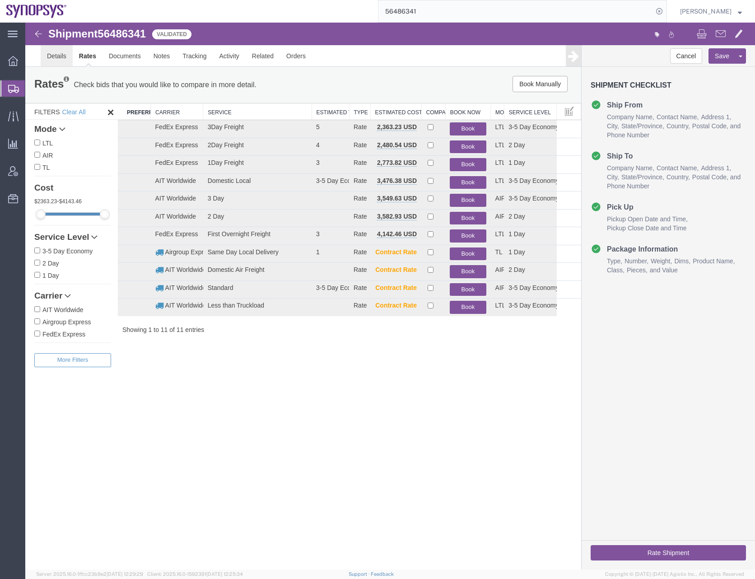
click at [58, 55] on link "Details" at bounding box center [57, 56] width 32 height 22
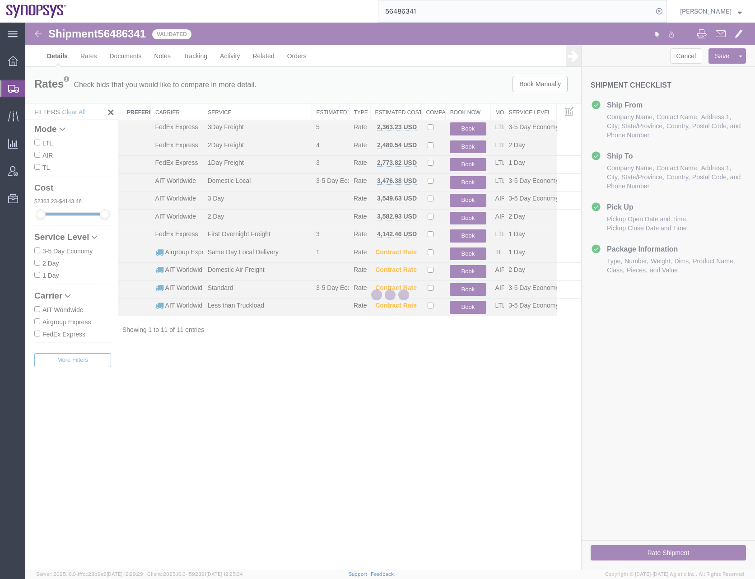
select select "63204"
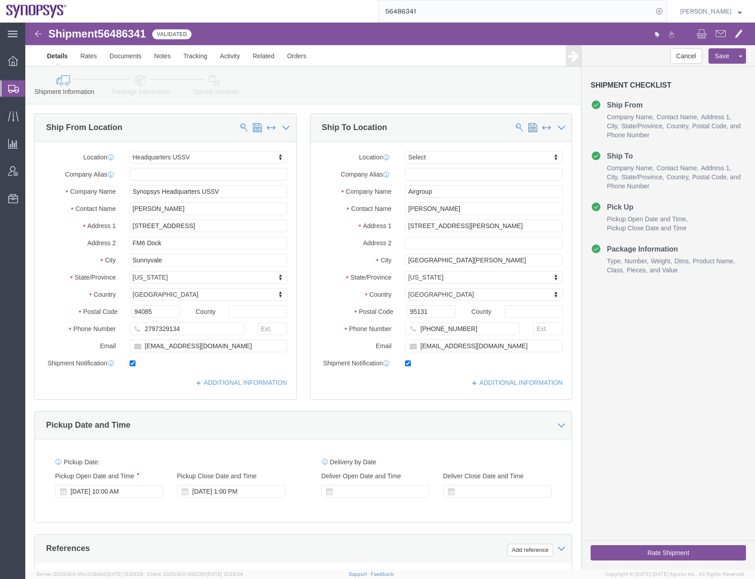
click button "Rate Shipment"
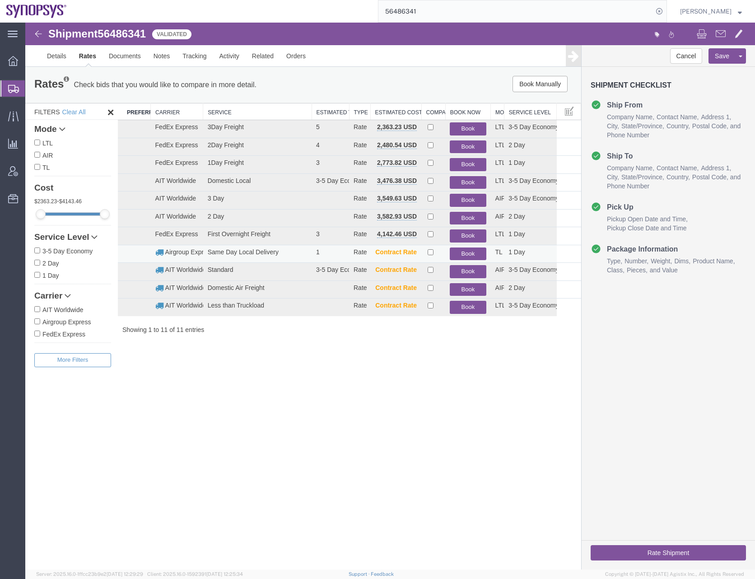
click at [469, 251] on button "Book" at bounding box center [468, 253] width 36 height 13
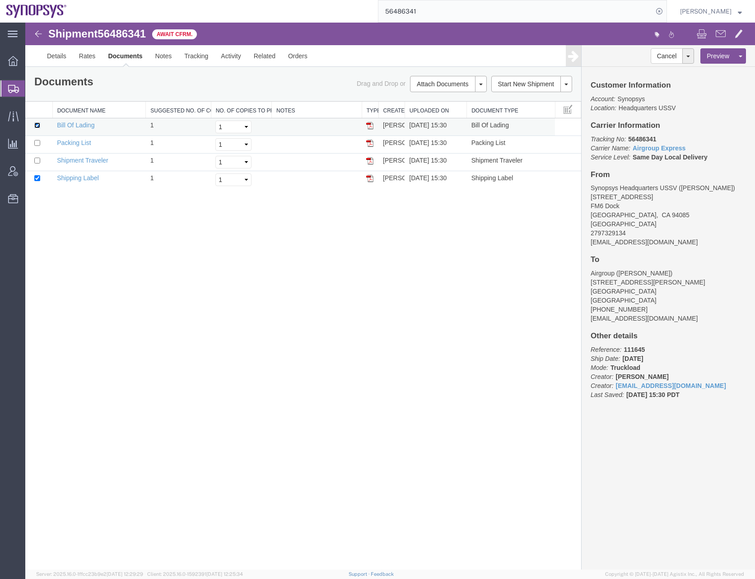
click at [37, 123] on input "checkbox" at bounding box center [37, 125] width 6 height 6
checkbox input "false"
click at [36, 179] on input "checkbox" at bounding box center [37, 178] width 6 height 6
checkbox input "false"
click at [170, 256] on div "Shipment 56486341 4 of 4 Await Cfrm. Details Rates Documents Notes Tracking Act…" at bounding box center [390, 296] width 730 height 547
